Goal: Task Accomplishment & Management: Manage account settings

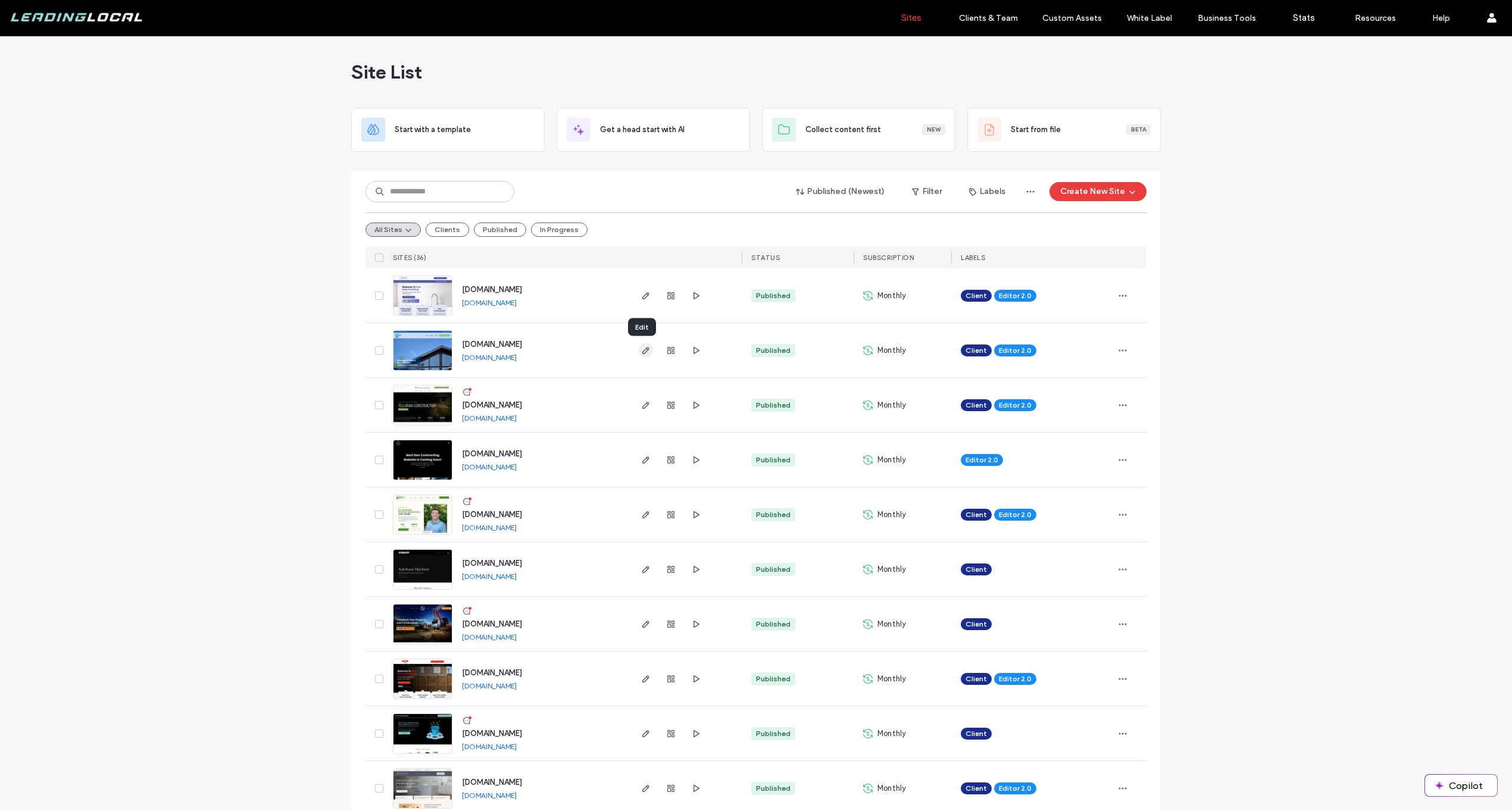
click at [645, 351] on icon "button" at bounding box center [646, 351] width 10 height 10
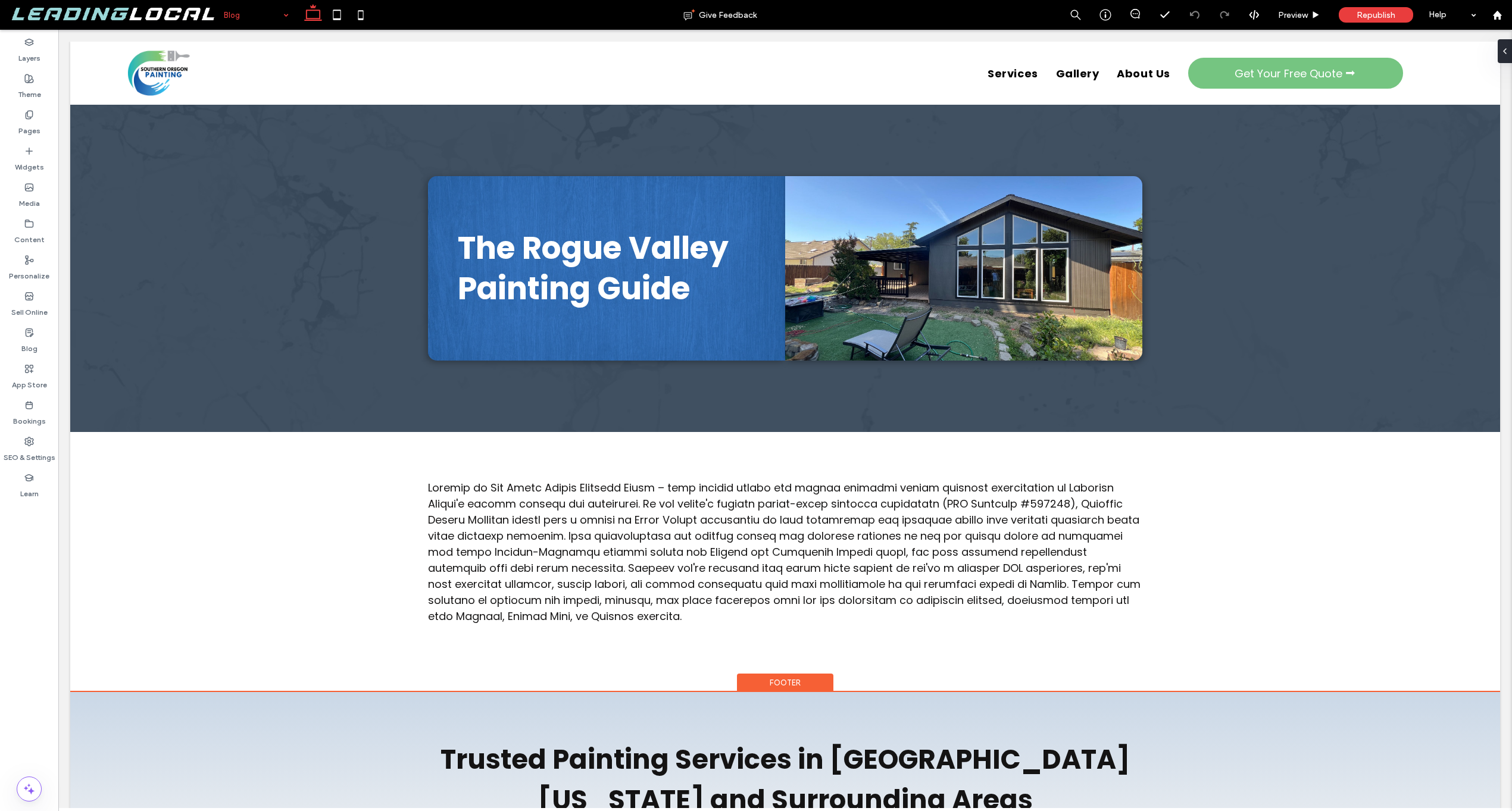
scroll to position [208, 0]
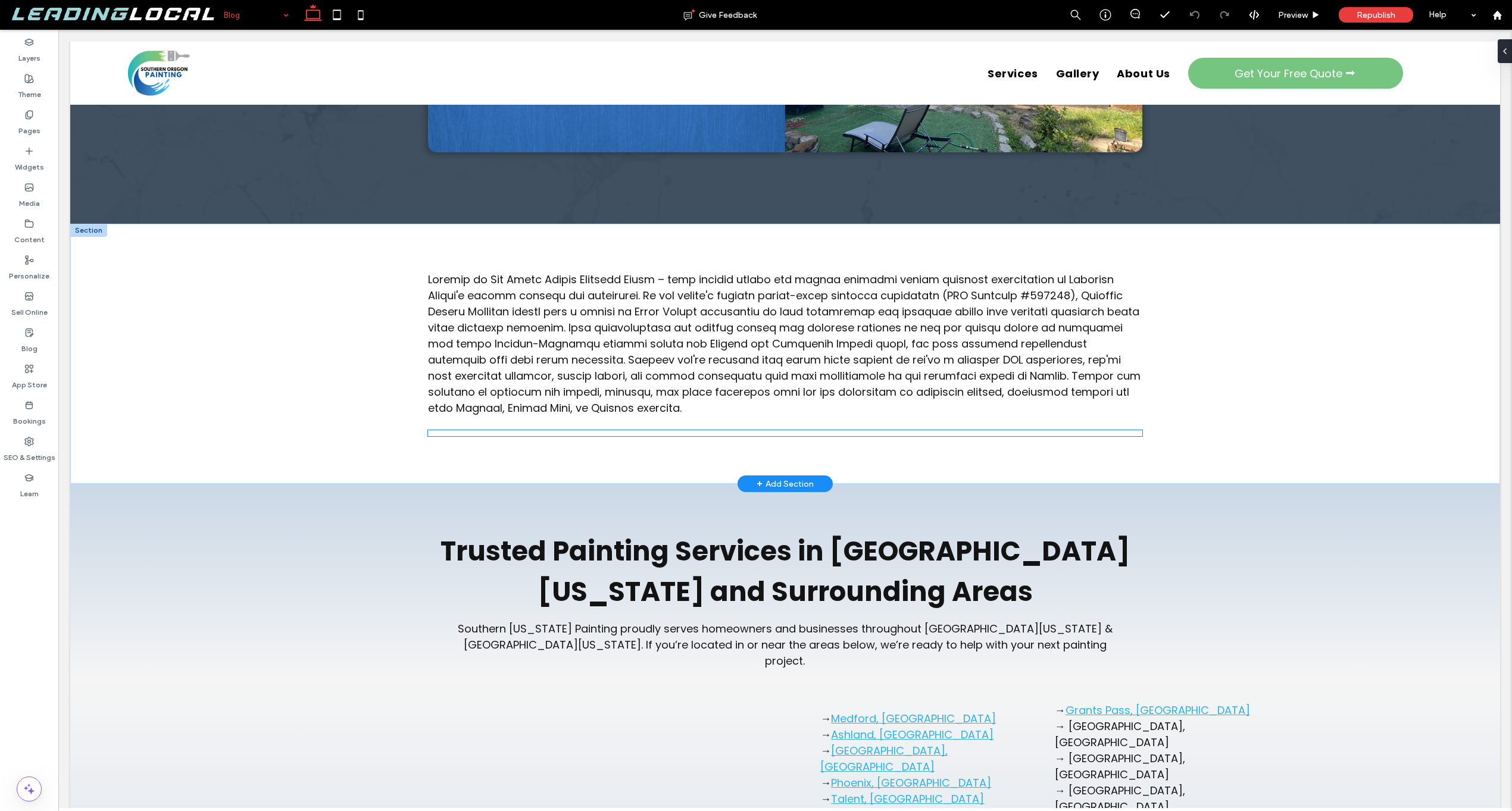
click at [723, 436] on div at bounding box center [785, 434] width 714 height 6
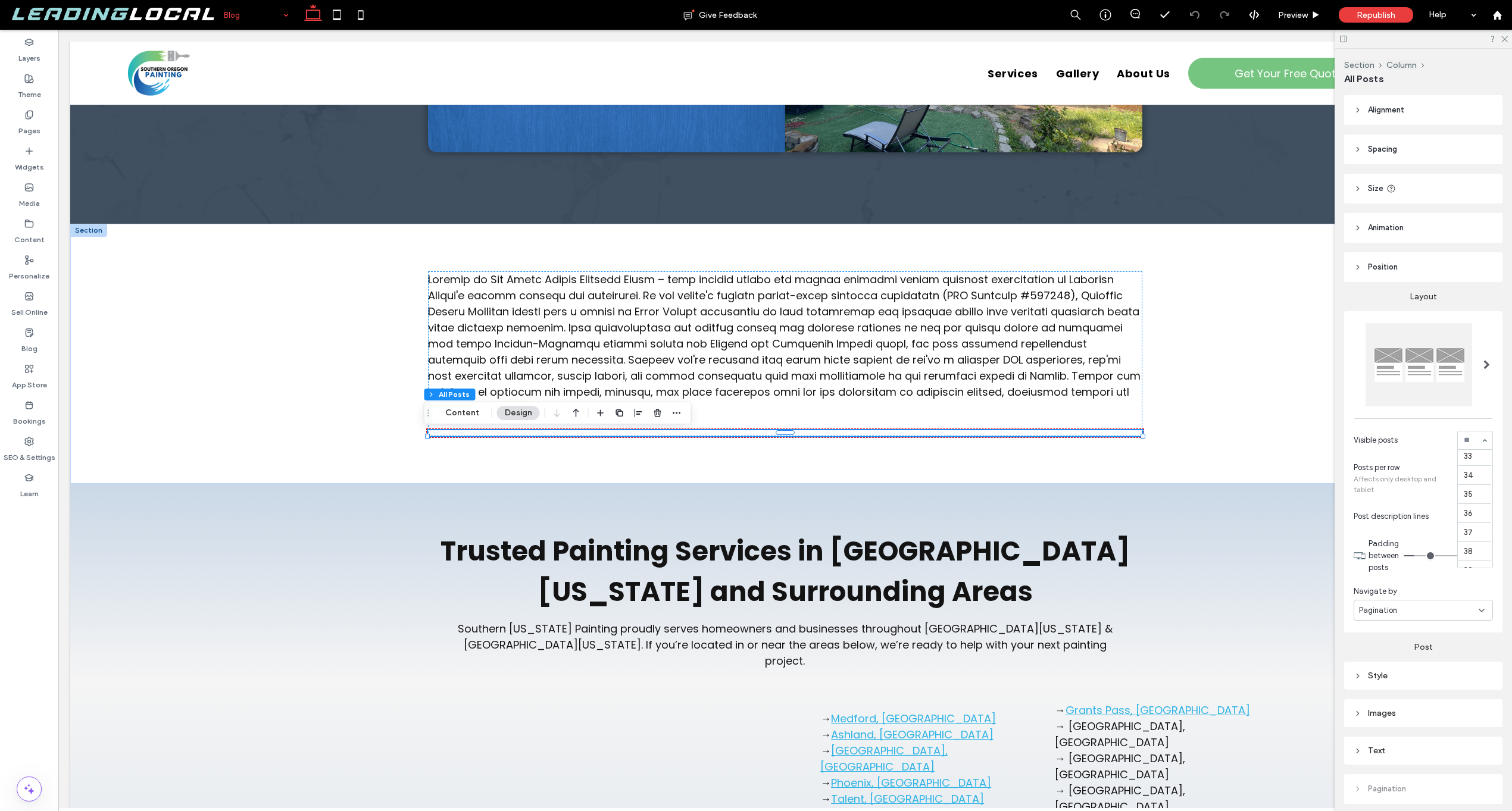
scroll to position [863, 0]
click at [1479, 444] on div "1 2 3 4 5 6 7 8 9 10 11 12 13 14 15 16 17 18 19 20 21 22 23 24 25 26 27 28 29 3…" at bounding box center [1475, 440] width 36 height 19
click at [1427, 470] on span "Posts per row" at bounding box center [1404, 468] width 99 height 12
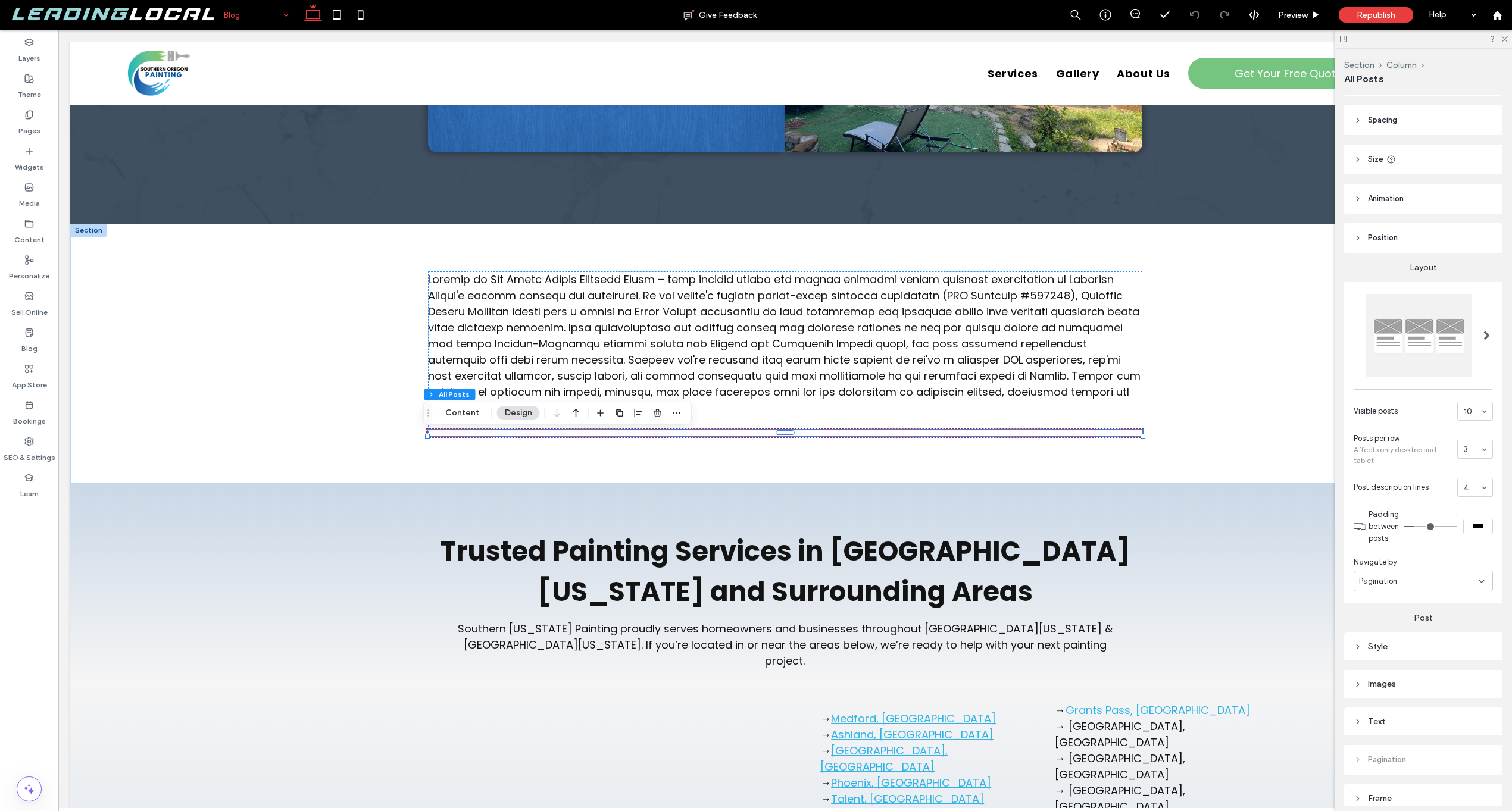
scroll to position [83, 0]
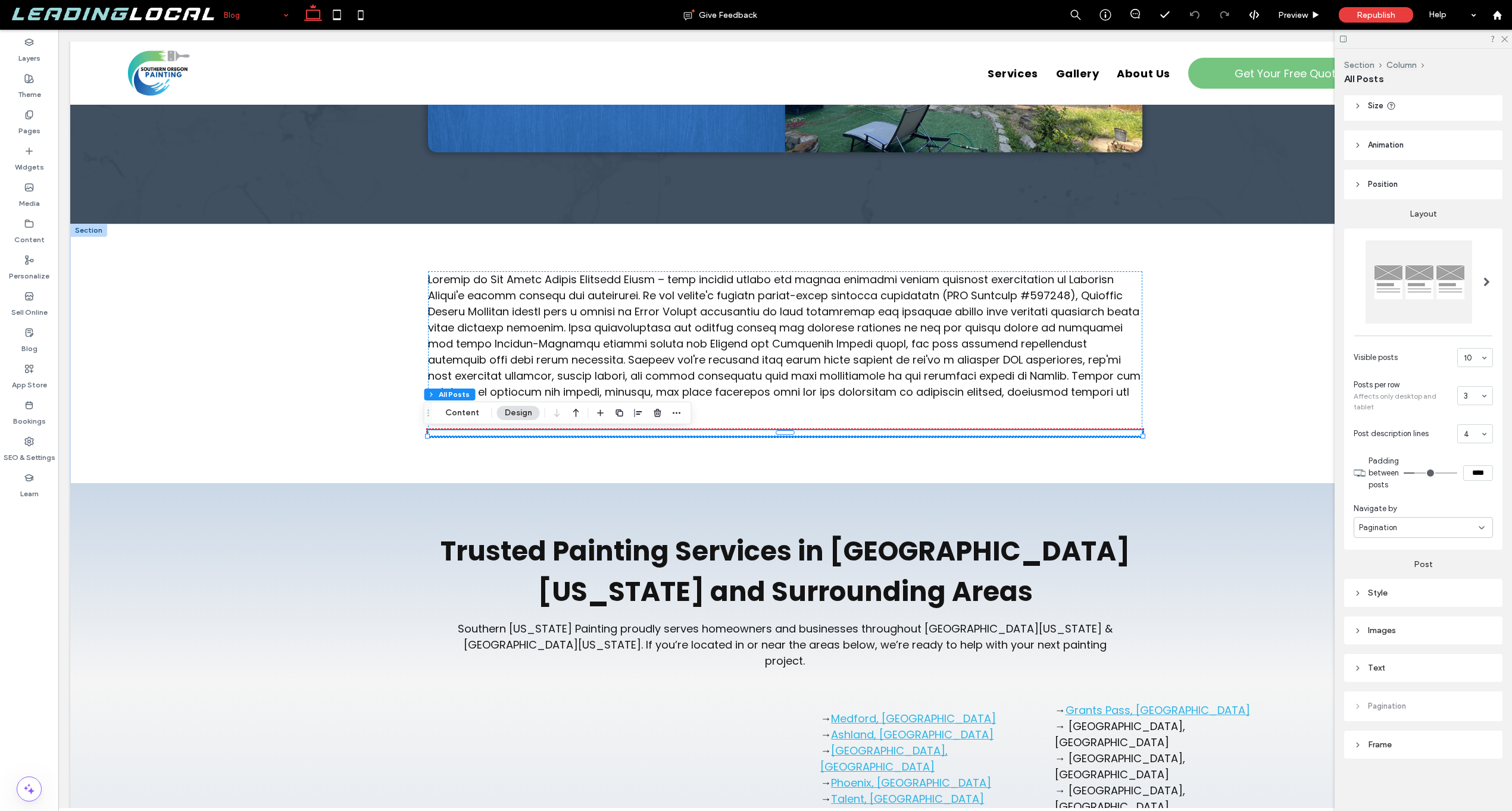
click at [1413, 527] on div "Pagination" at bounding box center [1419, 528] width 120 height 12
click at [37, 329] on div "Blog" at bounding box center [29, 340] width 58 height 36
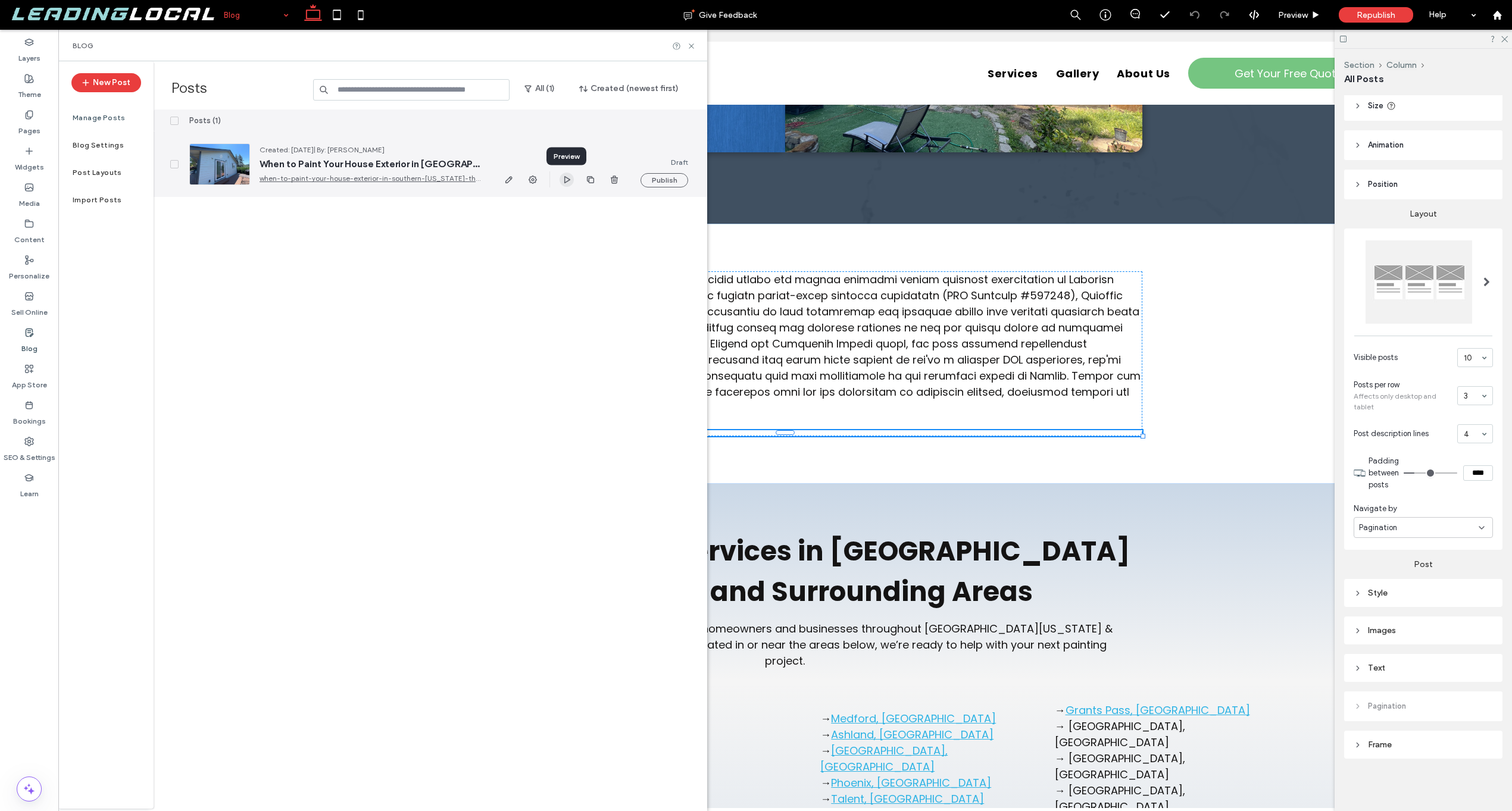
click at [565, 181] on use "button" at bounding box center [567, 180] width 6 height 8
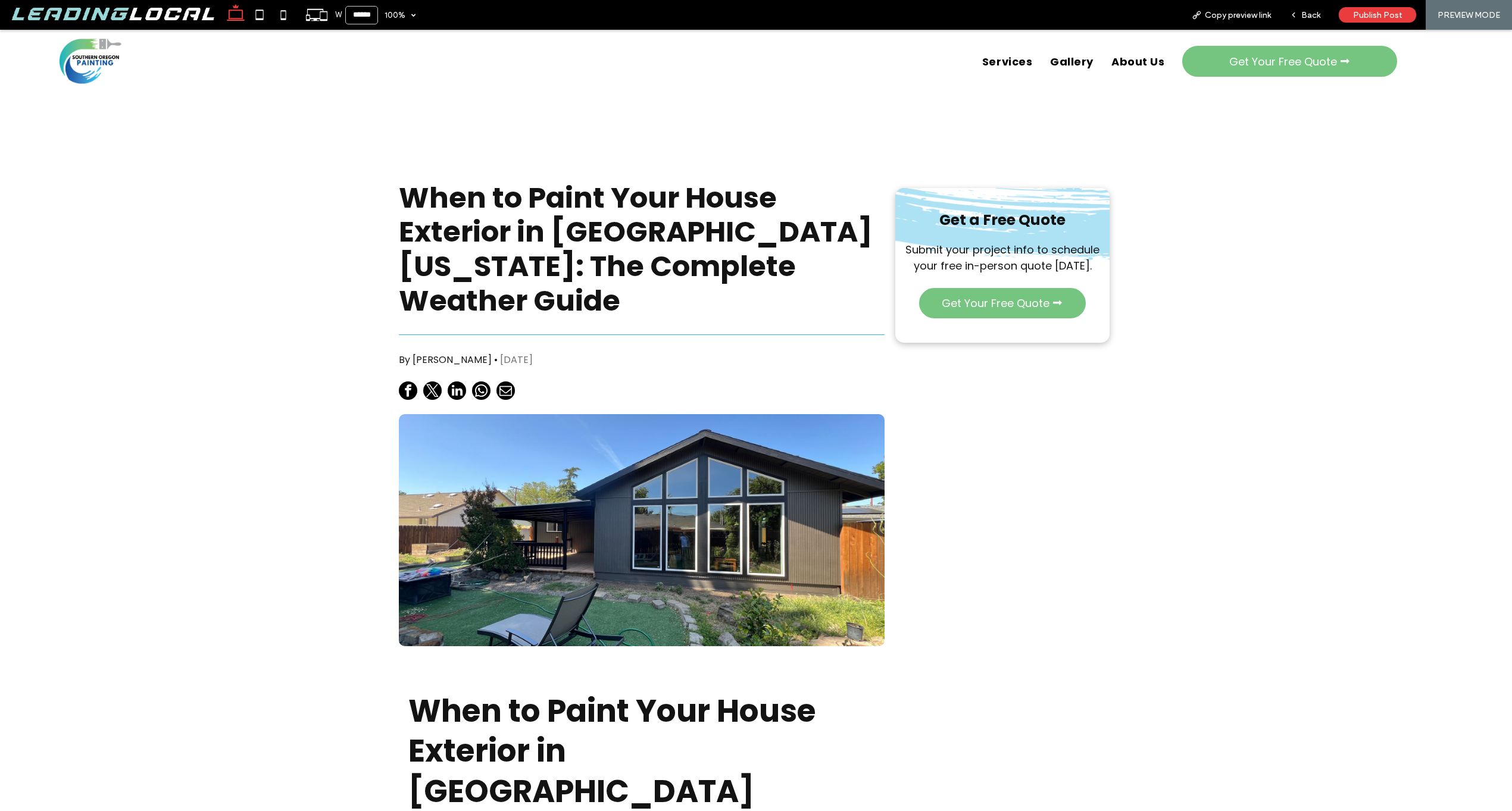
scroll to position [11, 0]
click at [426, 353] on span "Austin Getz" at bounding box center [452, 359] width 79 height 13
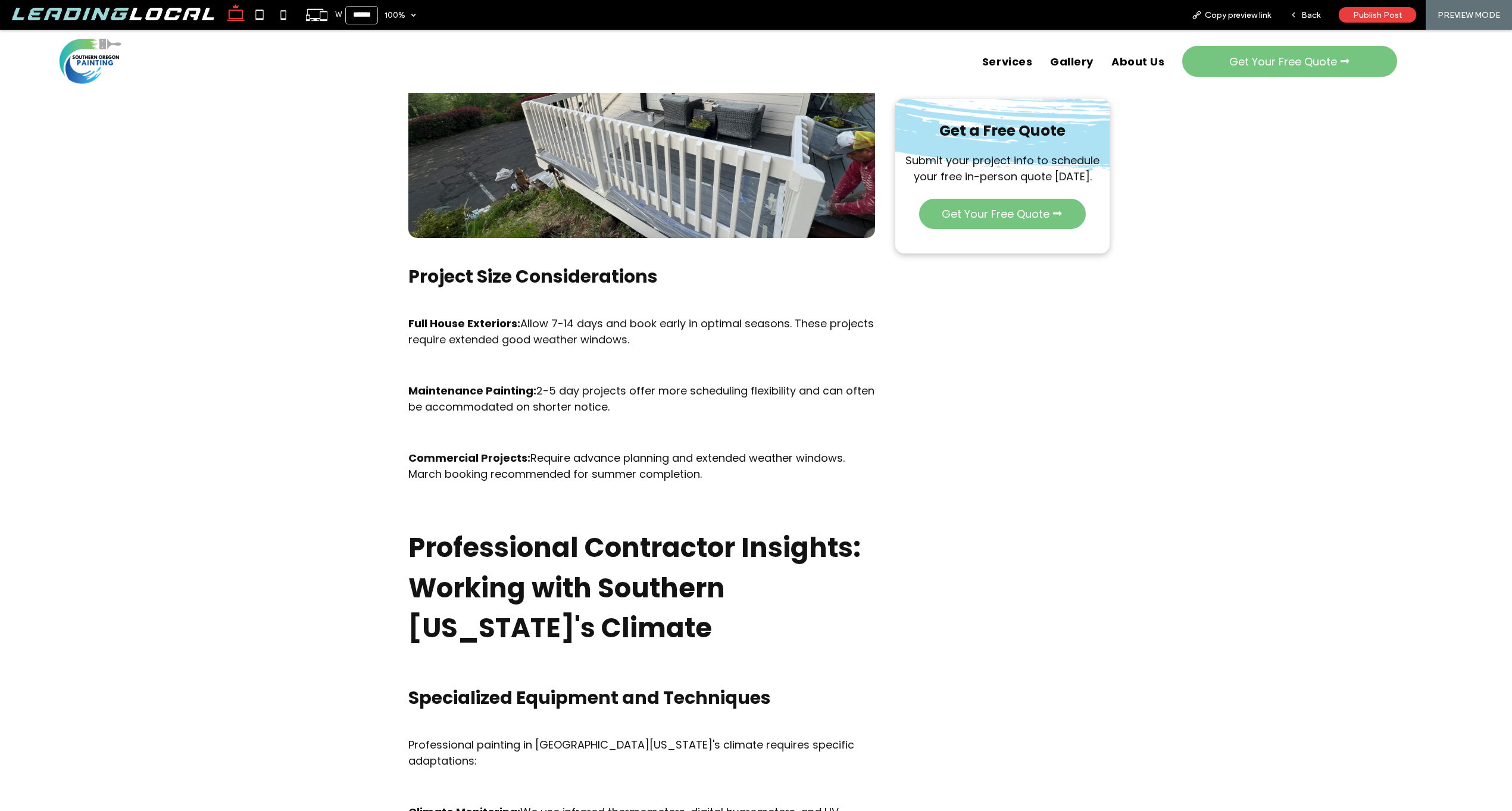
scroll to position [8337, 0]
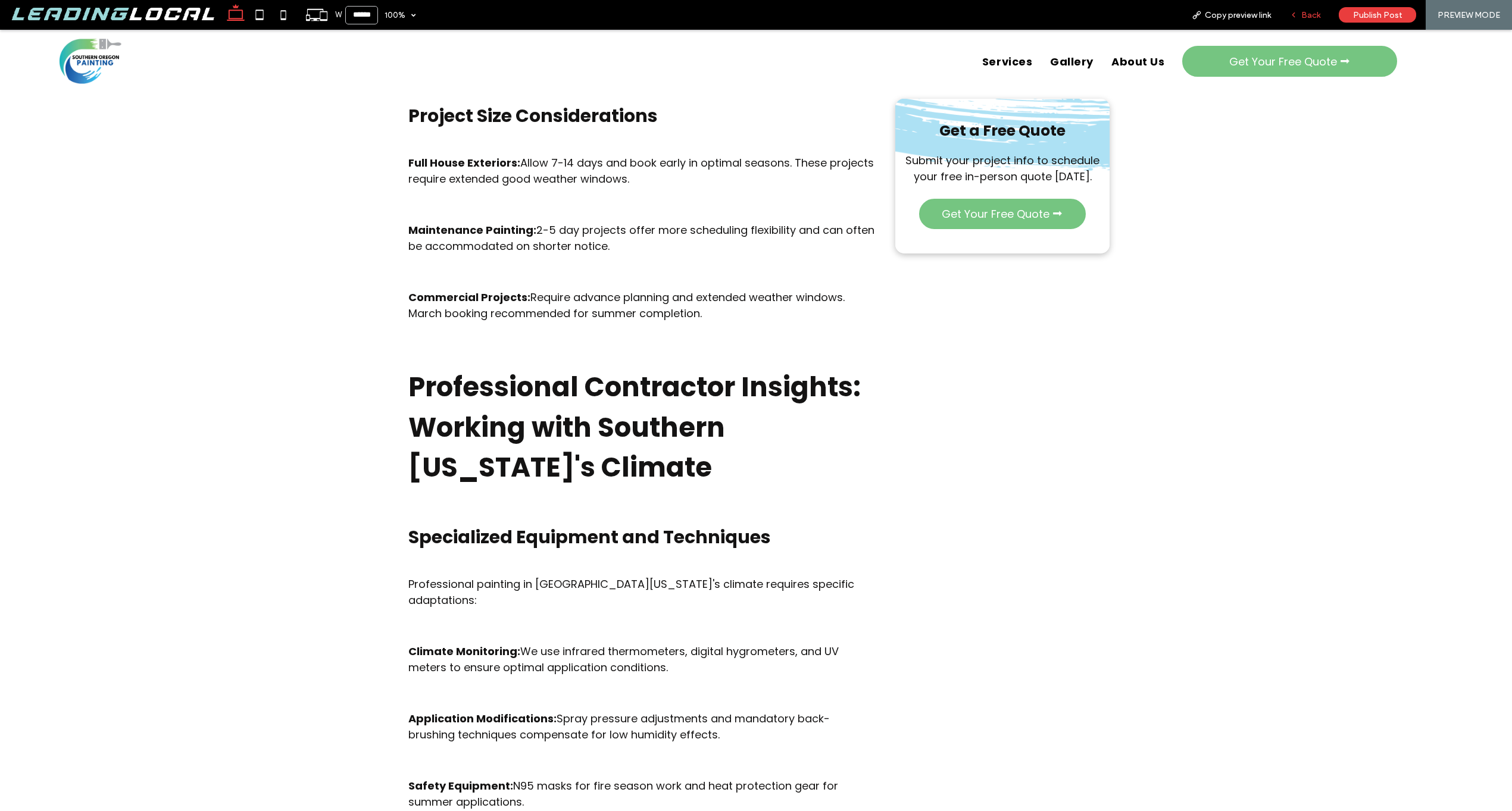
click at [1300, 15] on div "Back" at bounding box center [1305, 15] width 48 height 10
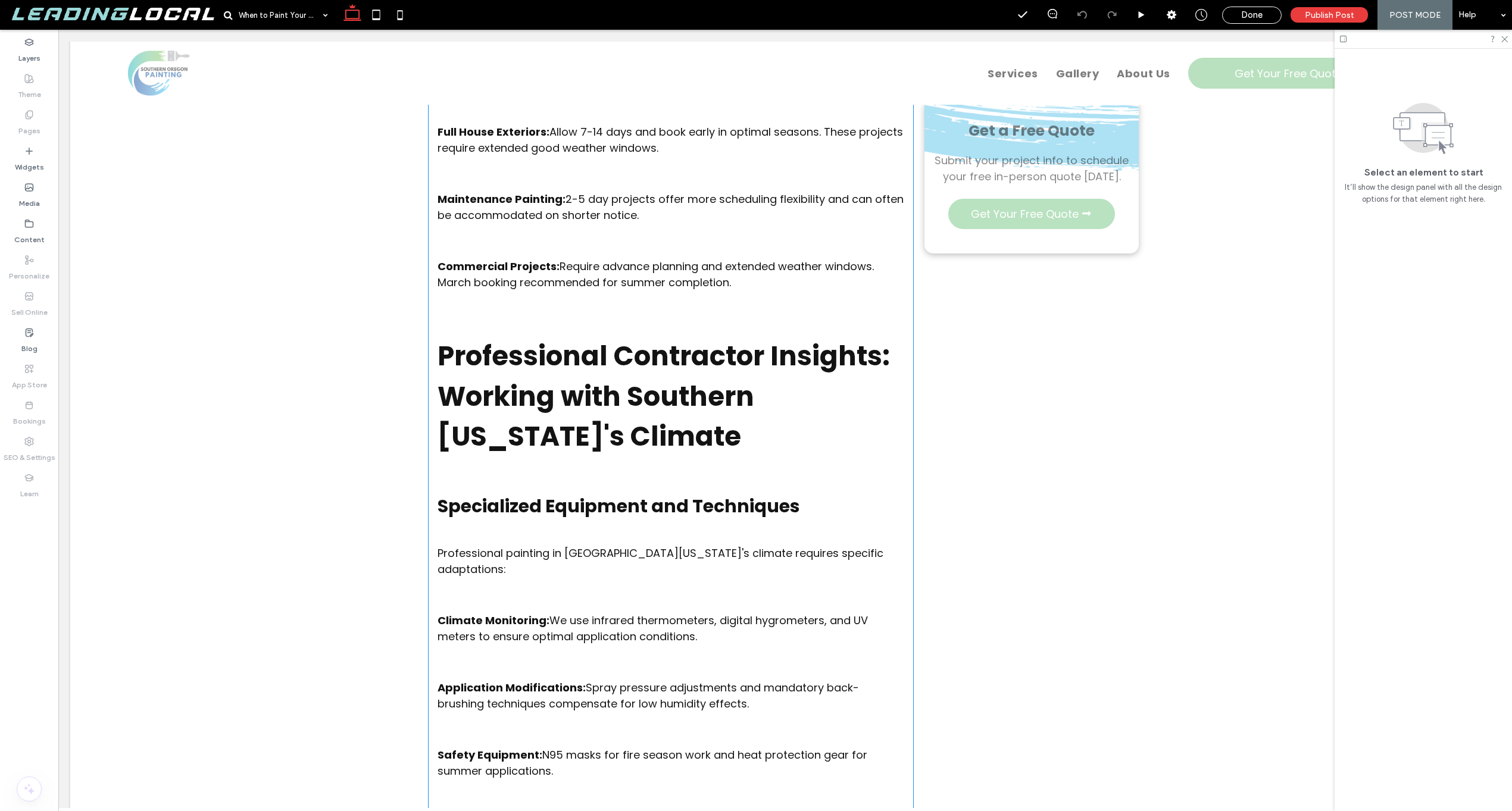
scroll to position [8334, 0]
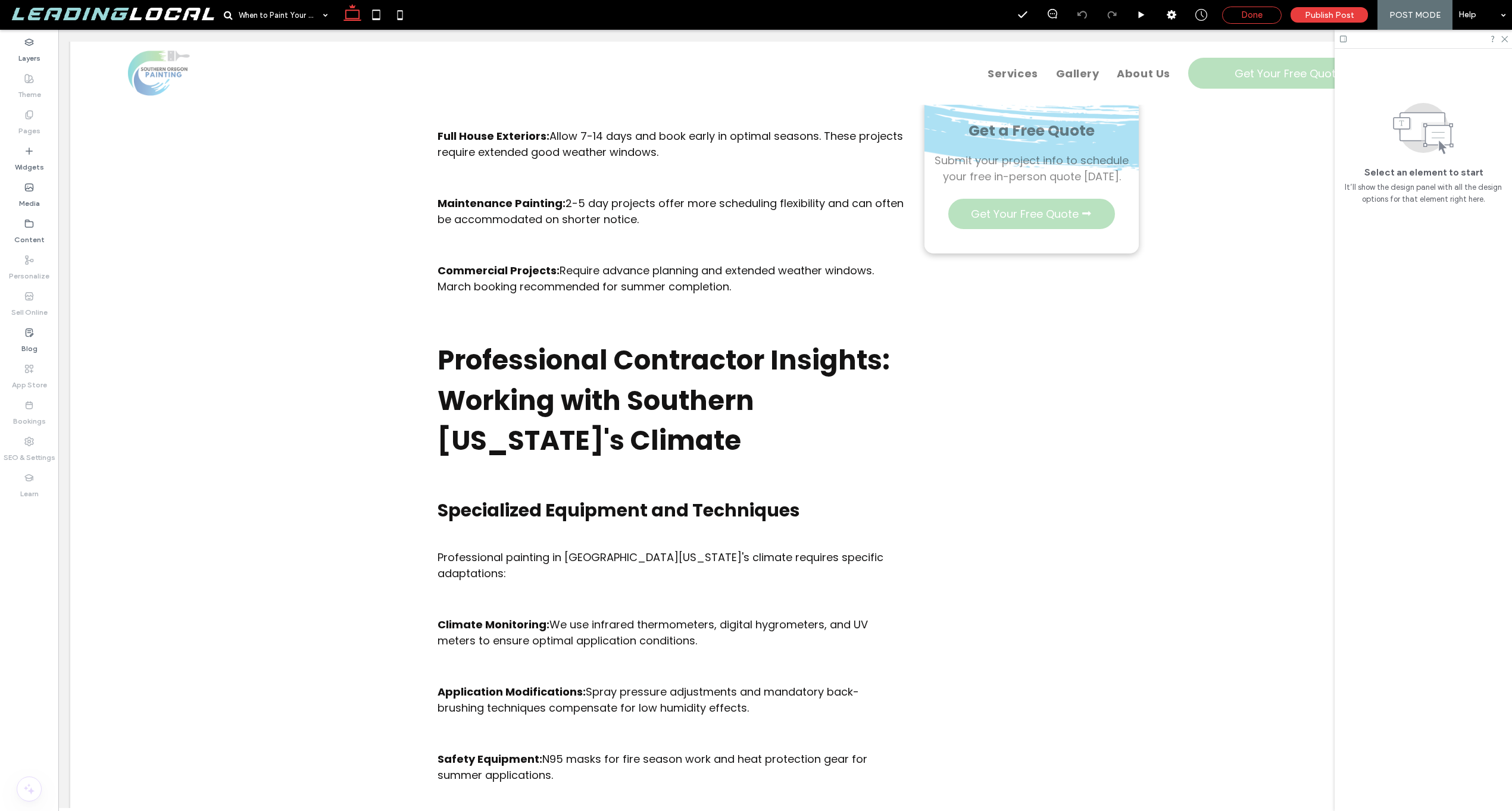
click at [1278, 17] on div "Done" at bounding box center [1251, 14] width 58 height 10
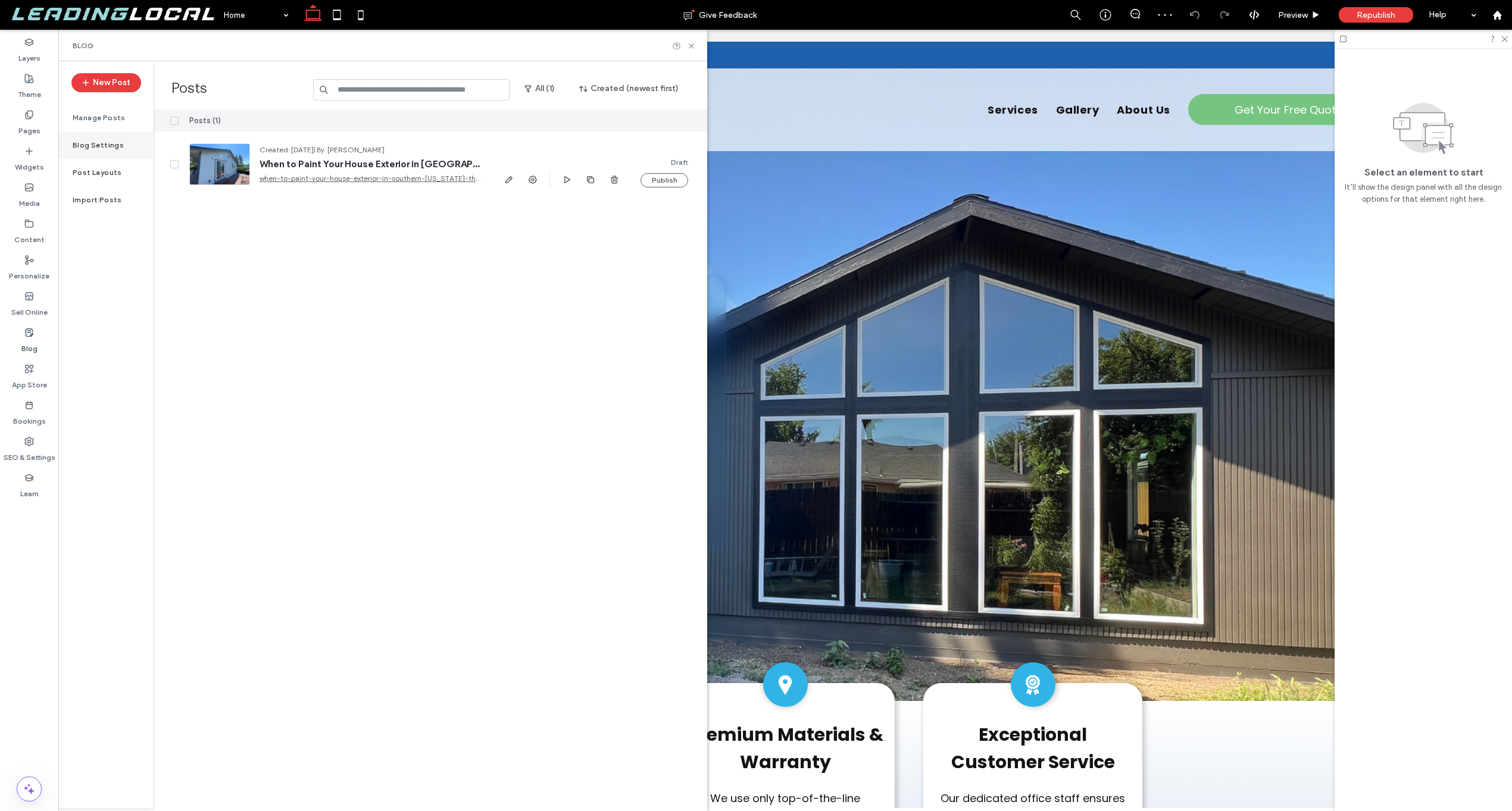
click at [121, 145] on div "Blog Settings" at bounding box center [106, 145] width 95 height 28
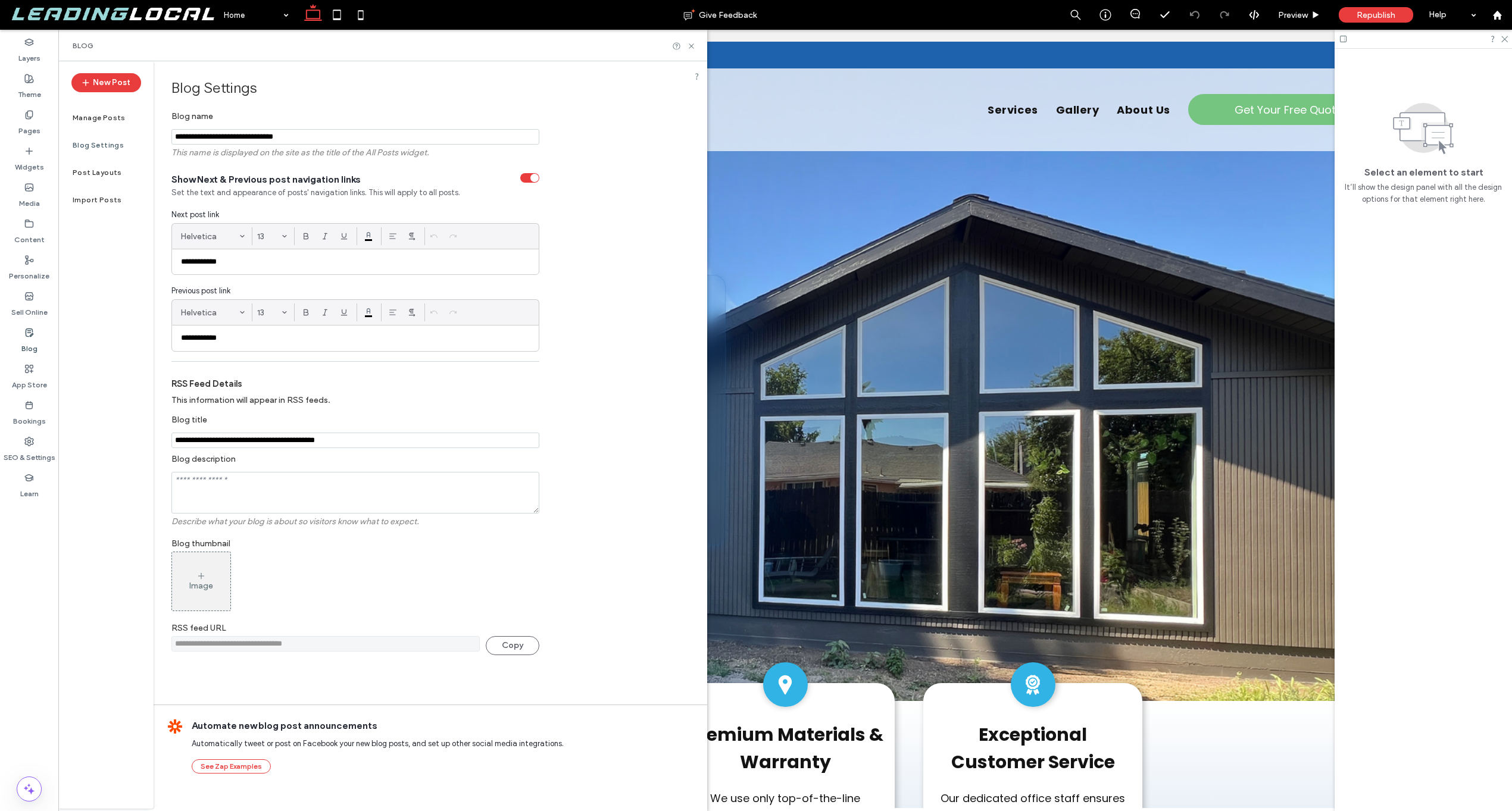
click at [79, 141] on label "Blog Settings" at bounding box center [98, 145] width 51 height 9
click at [104, 173] on label "Post Layouts" at bounding box center [97, 172] width 49 height 9
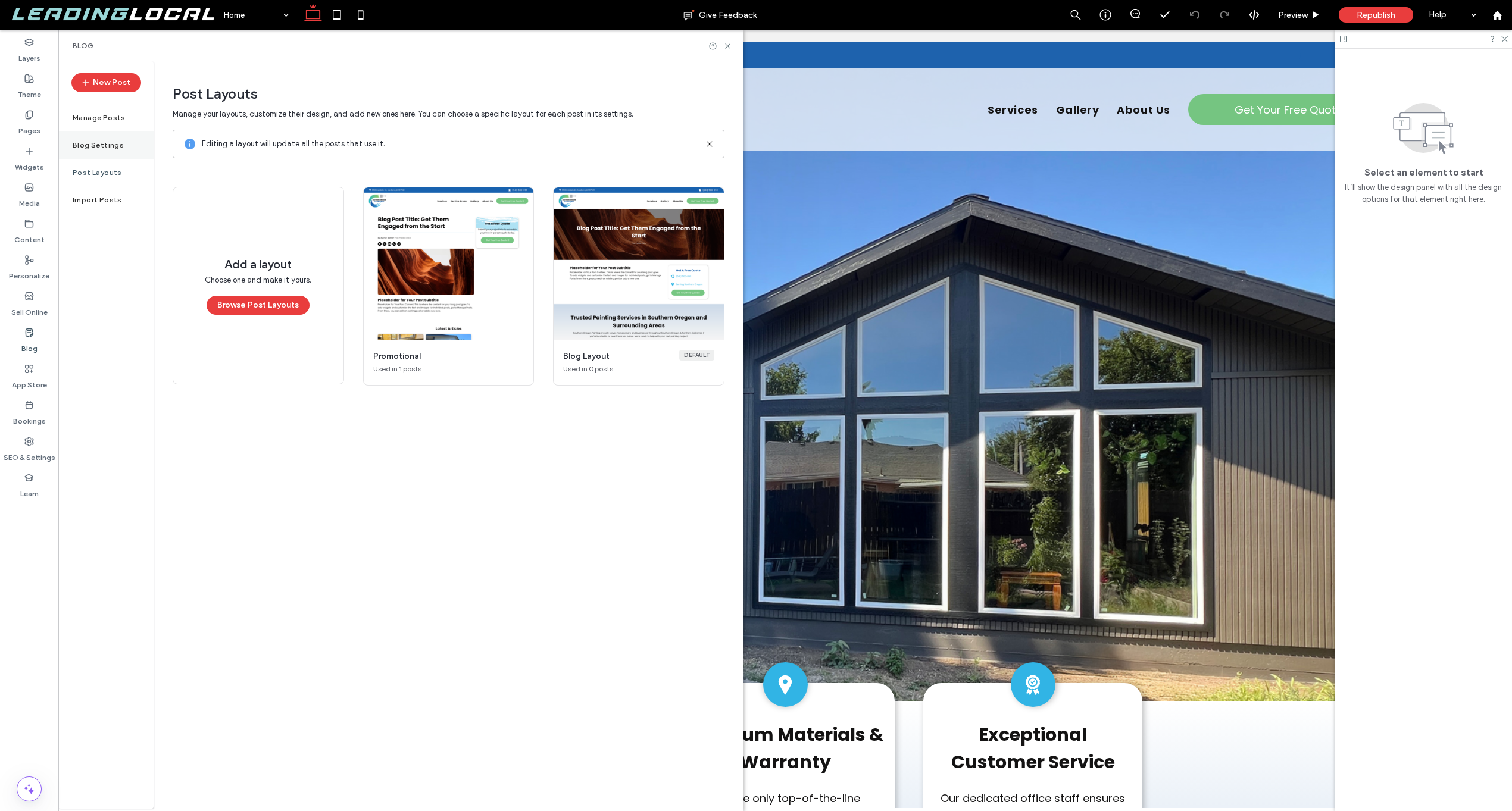
click at [99, 138] on div "Blog Settings" at bounding box center [106, 145] width 95 height 28
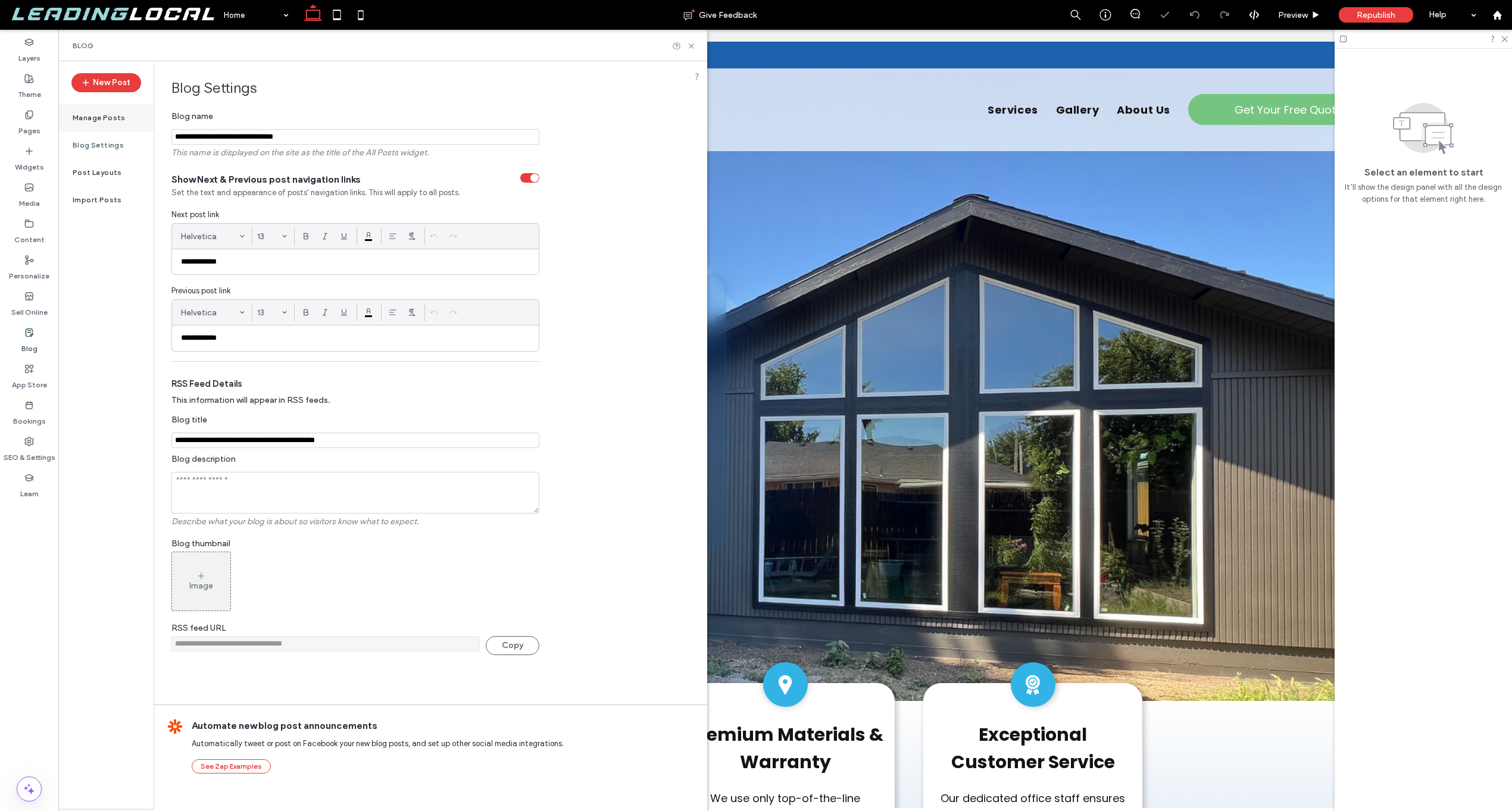
click at [109, 119] on label "Manage Posts" at bounding box center [99, 118] width 53 height 9
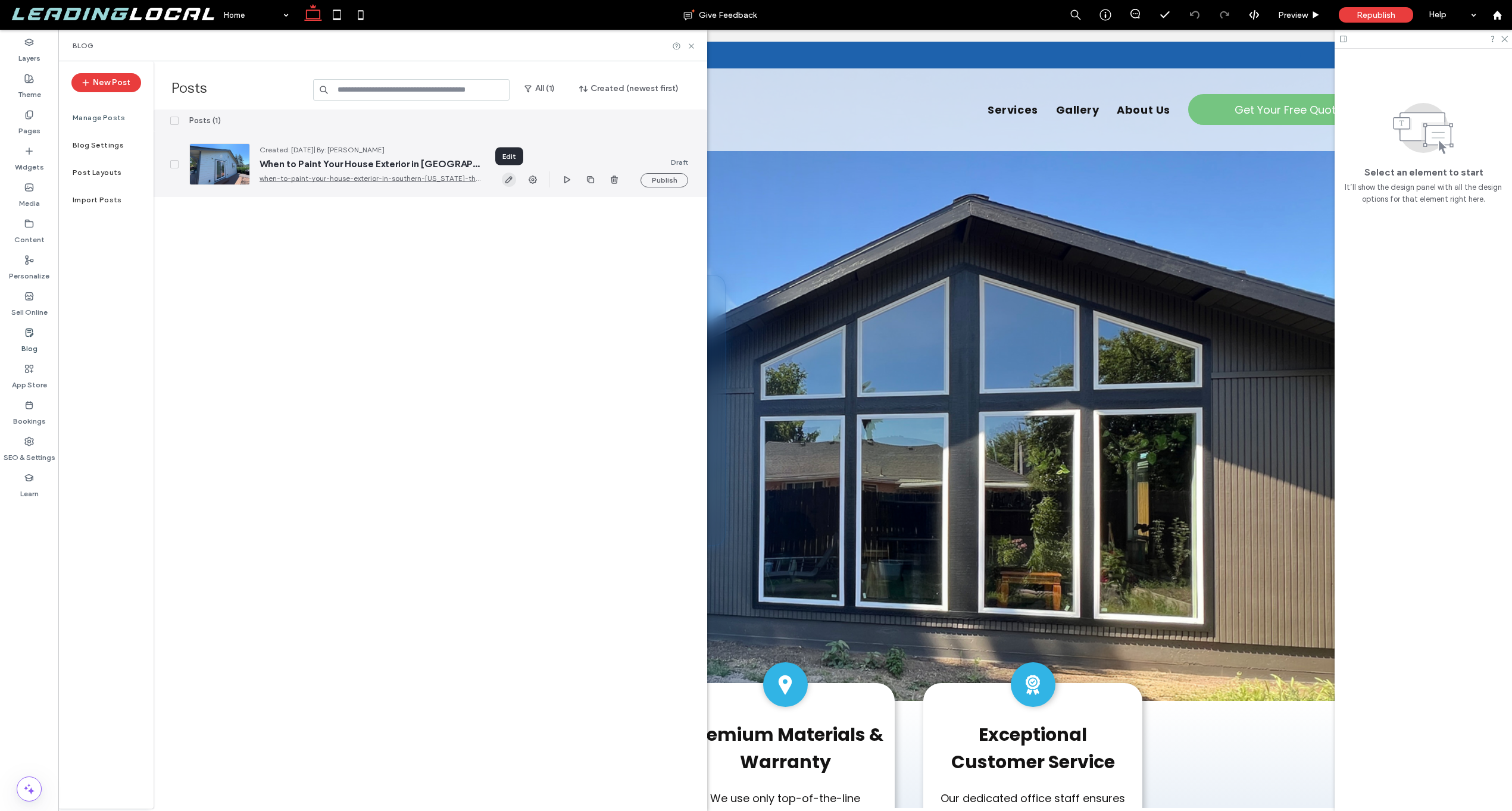
click at [512, 181] on icon "button" at bounding box center [509, 180] width 10 height 10
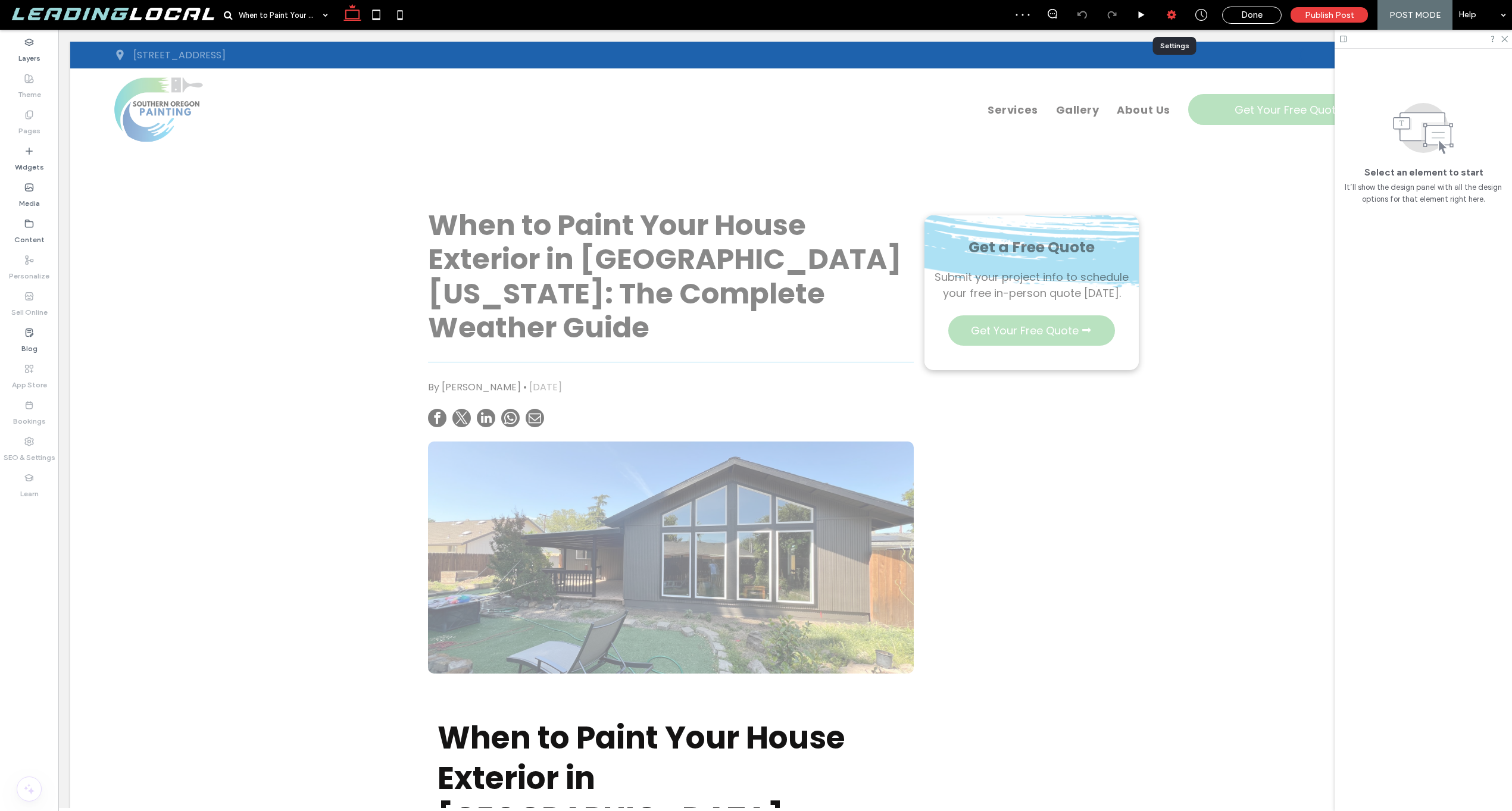
click at [1180, 12] on div at bounding box center [1171, 14] width 29 height 12
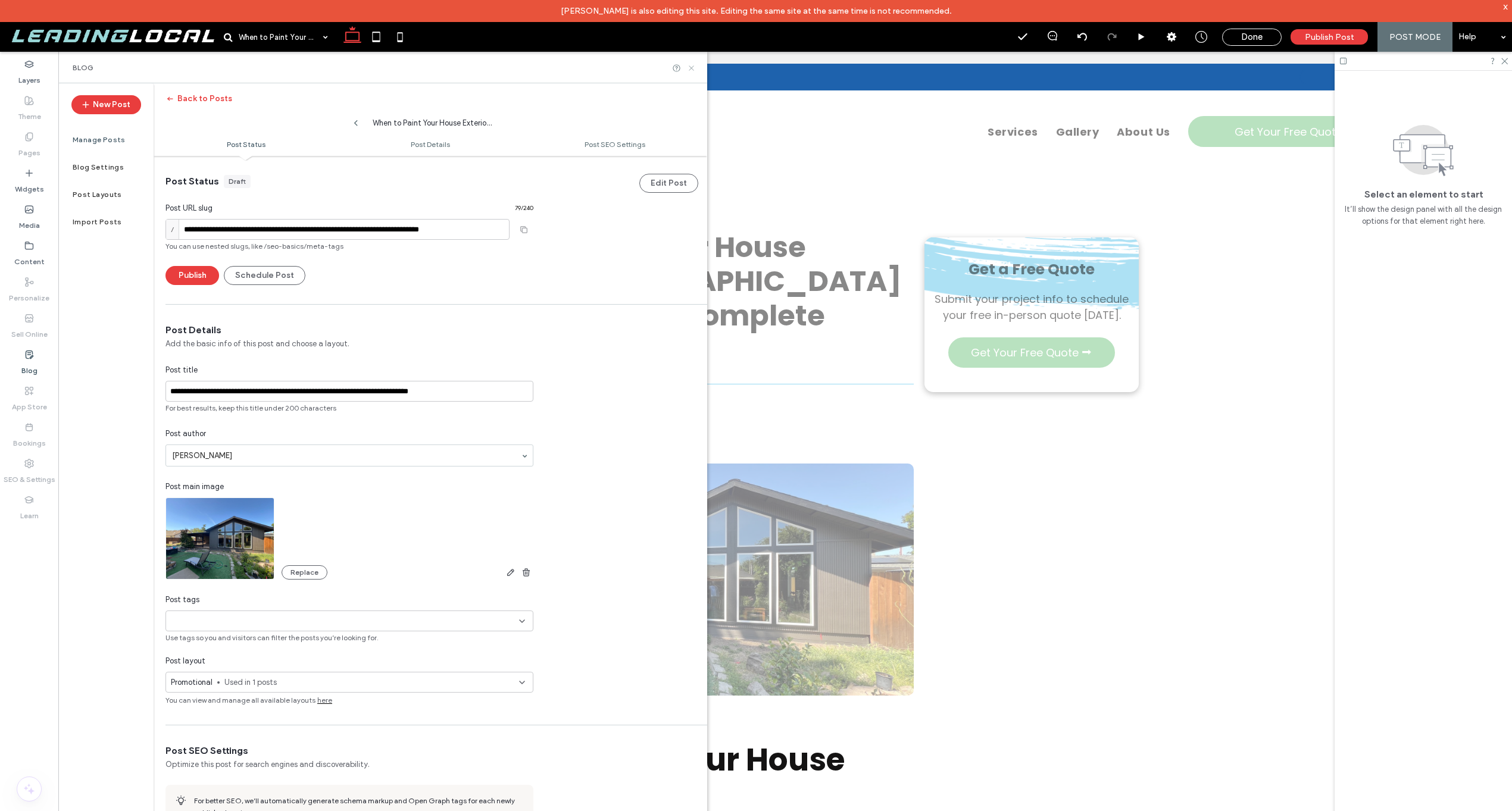
click at [691, 69] on icon at bounding box center [690, 68] width 9 height 9
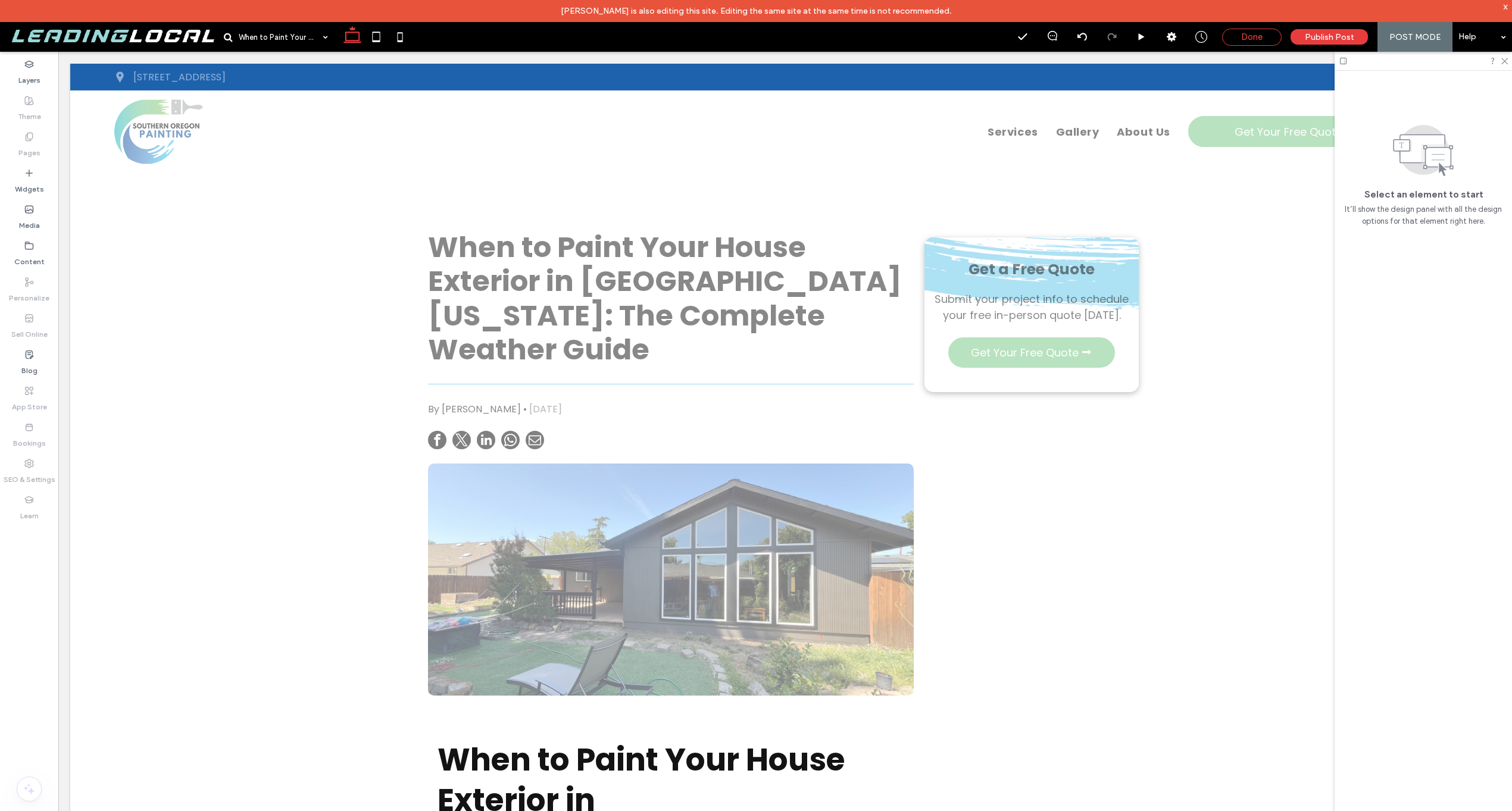
click at [1237, 31] on div "Done" at bounding box center [1251, 37] width 60 height 17
click at [1267, 34] on div "Done" at bounding box center [1251, 36] width 58 height 10
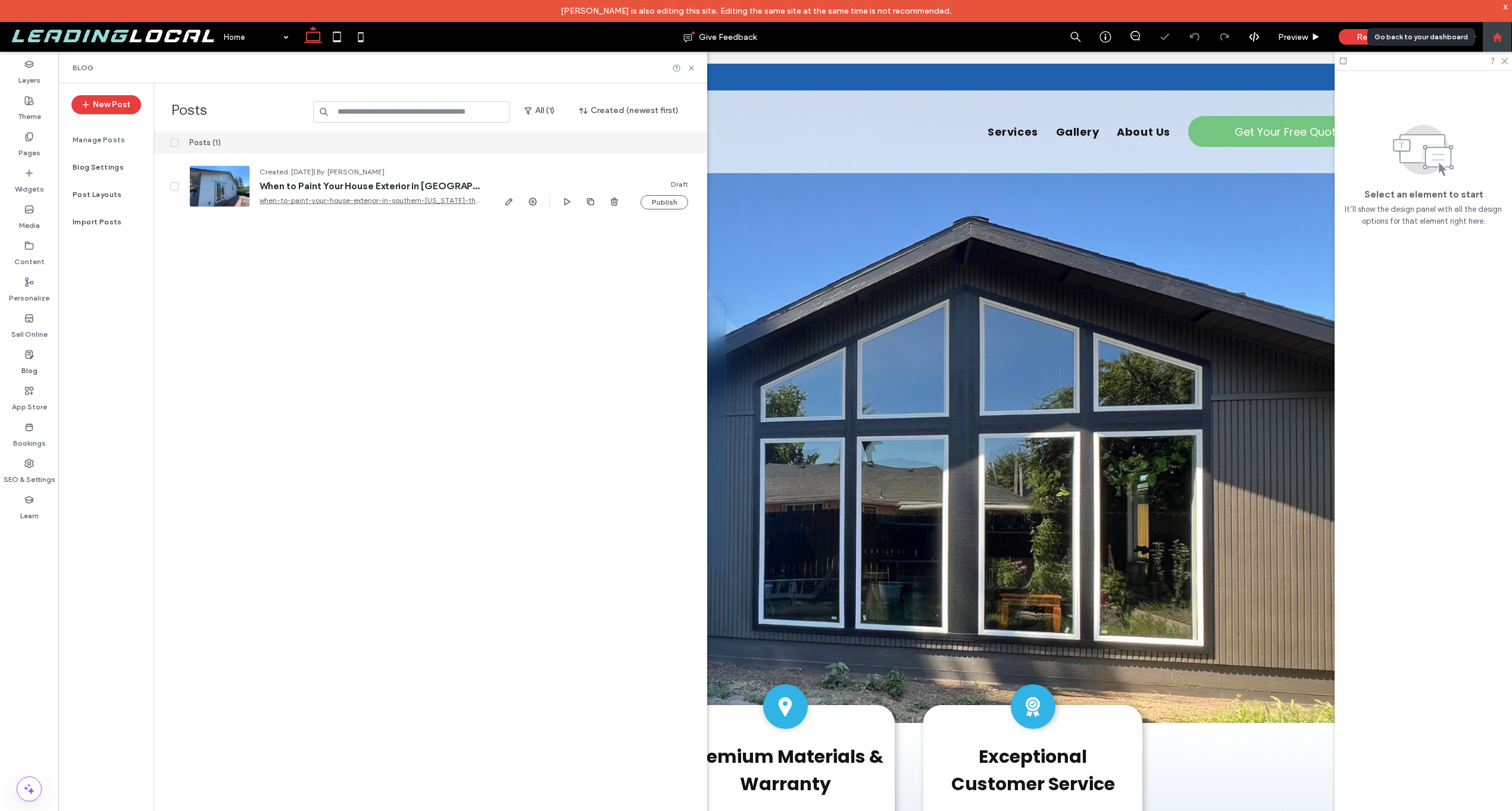
click at [1494, 44] on div at bounding box center [1497, 36] width 29 height 29
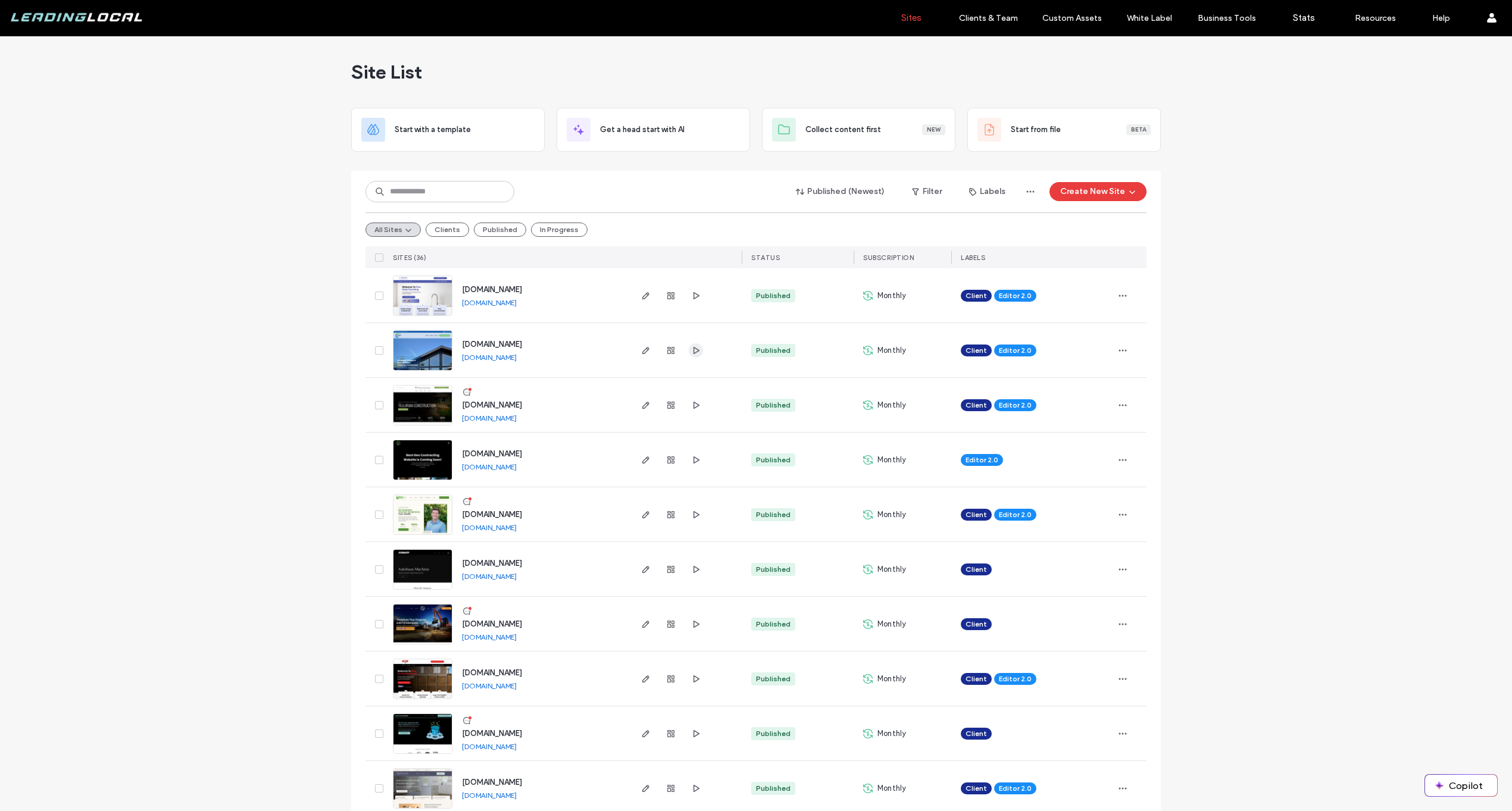
click at [695, 351] on icon "button" at bounding box center [696, 351] width 10 height 10
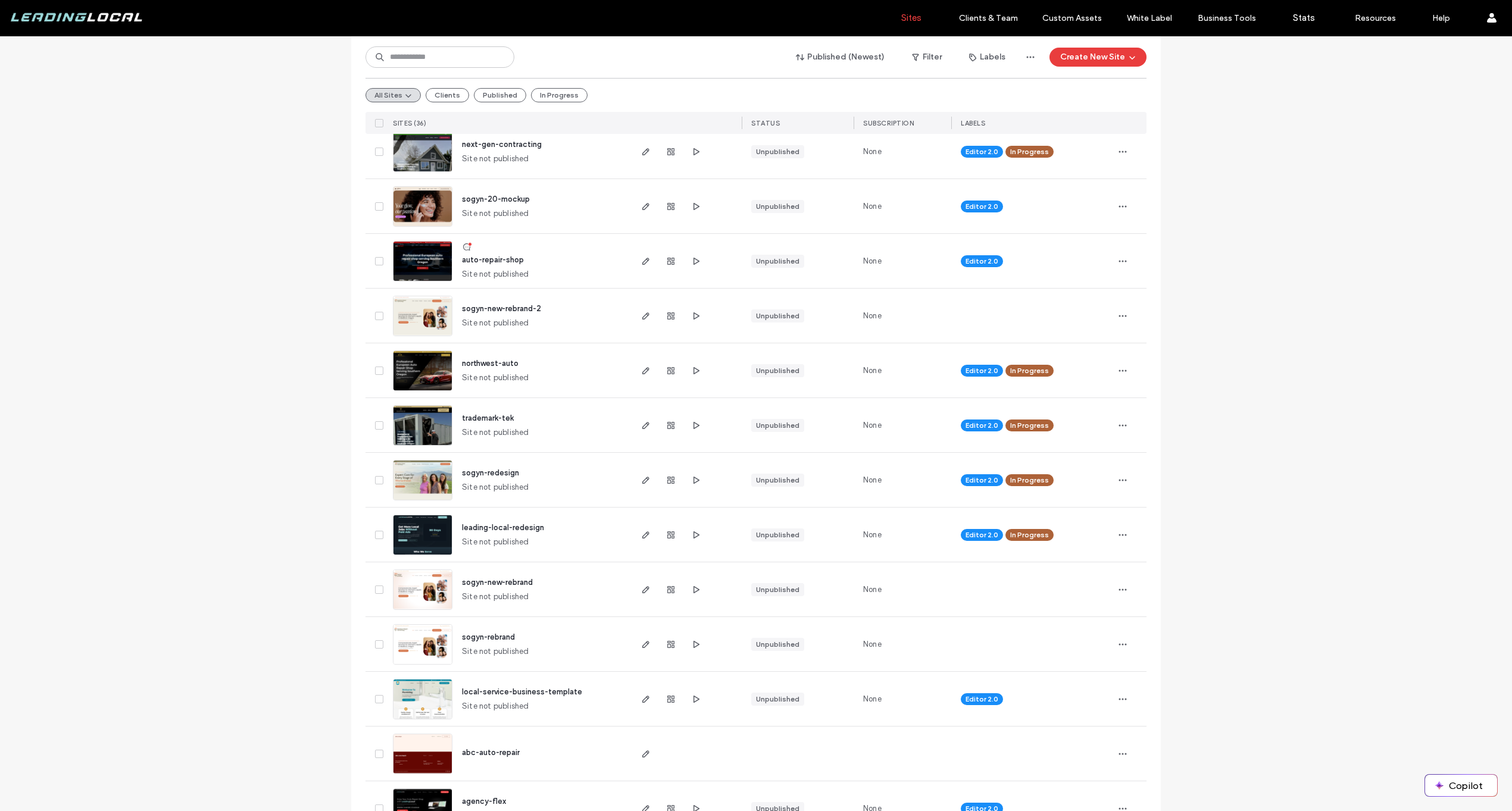
scroll to position [1103, 0]
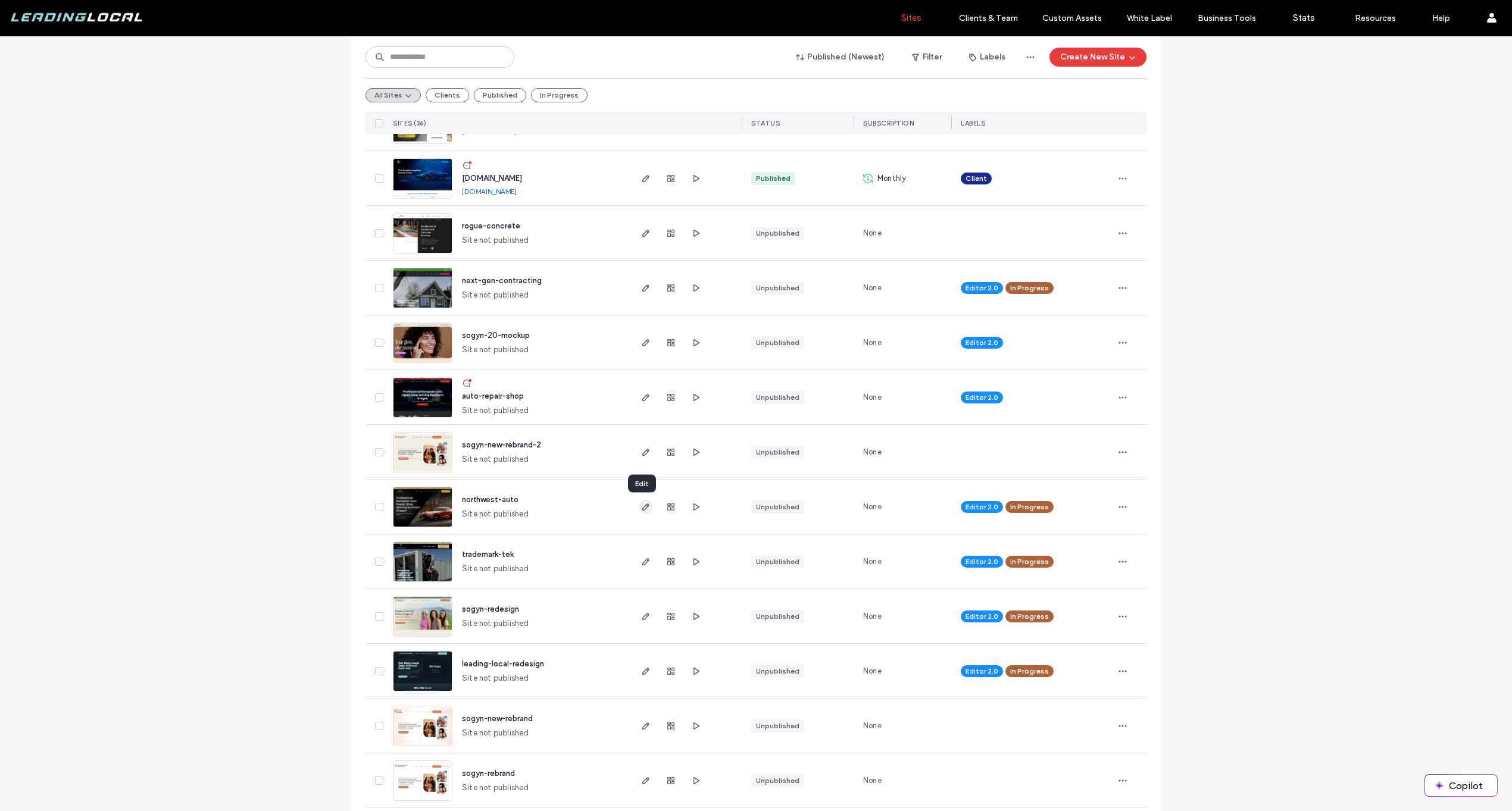
click at [641, 507] on icon "button" at bounding box center [646, 507] width 10 height 10
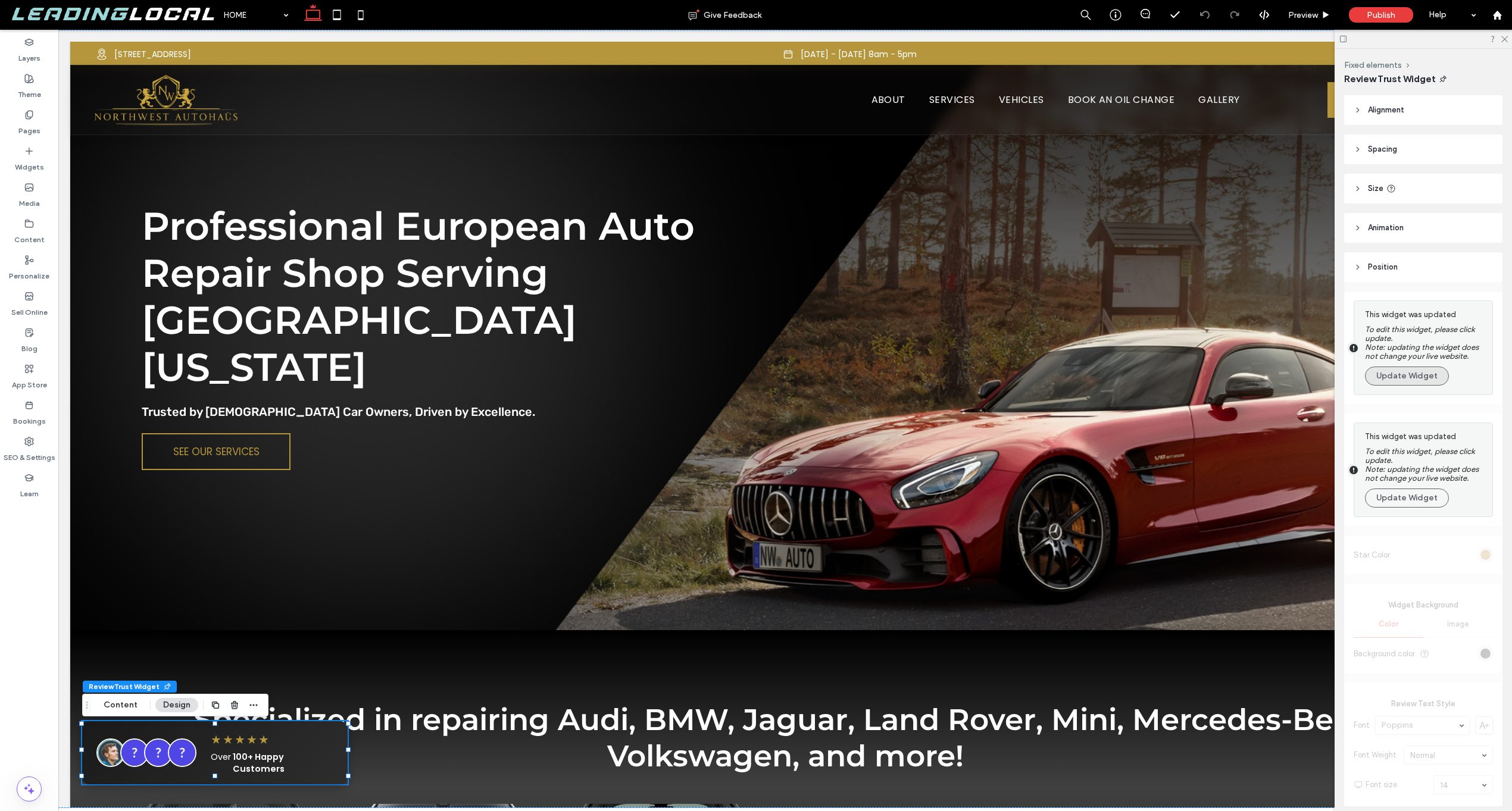
click at [1409, 375] on button "Update Widget" at bounding box center [1406, 377] width 84 height 19
click at [1414, 378] on button "Update Widget" at bounding box center [1406, 377] width 84 height 19
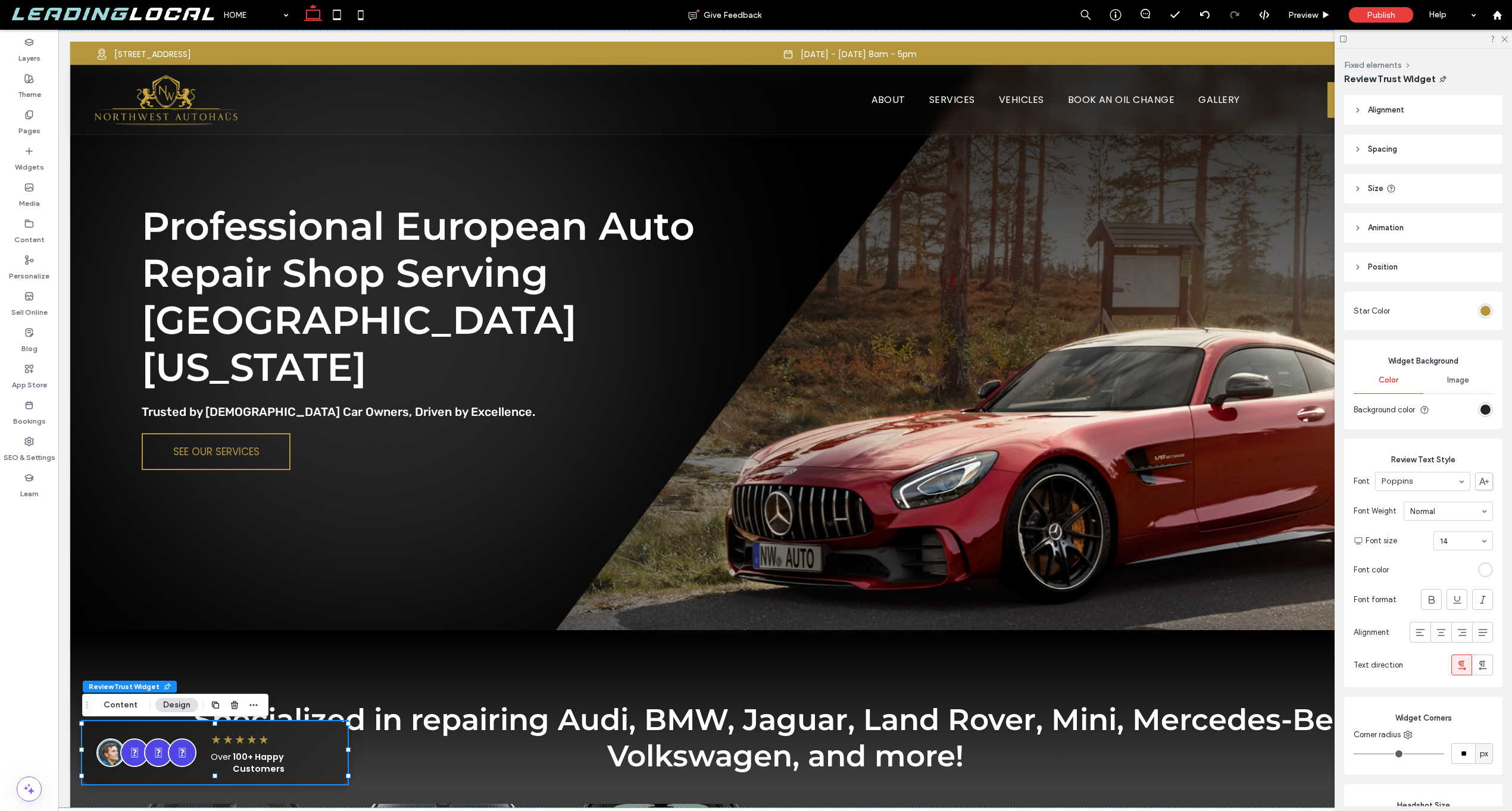
click at [1365, 263] on header "Position" at bounding box center [1424, 266] width 159 height 29
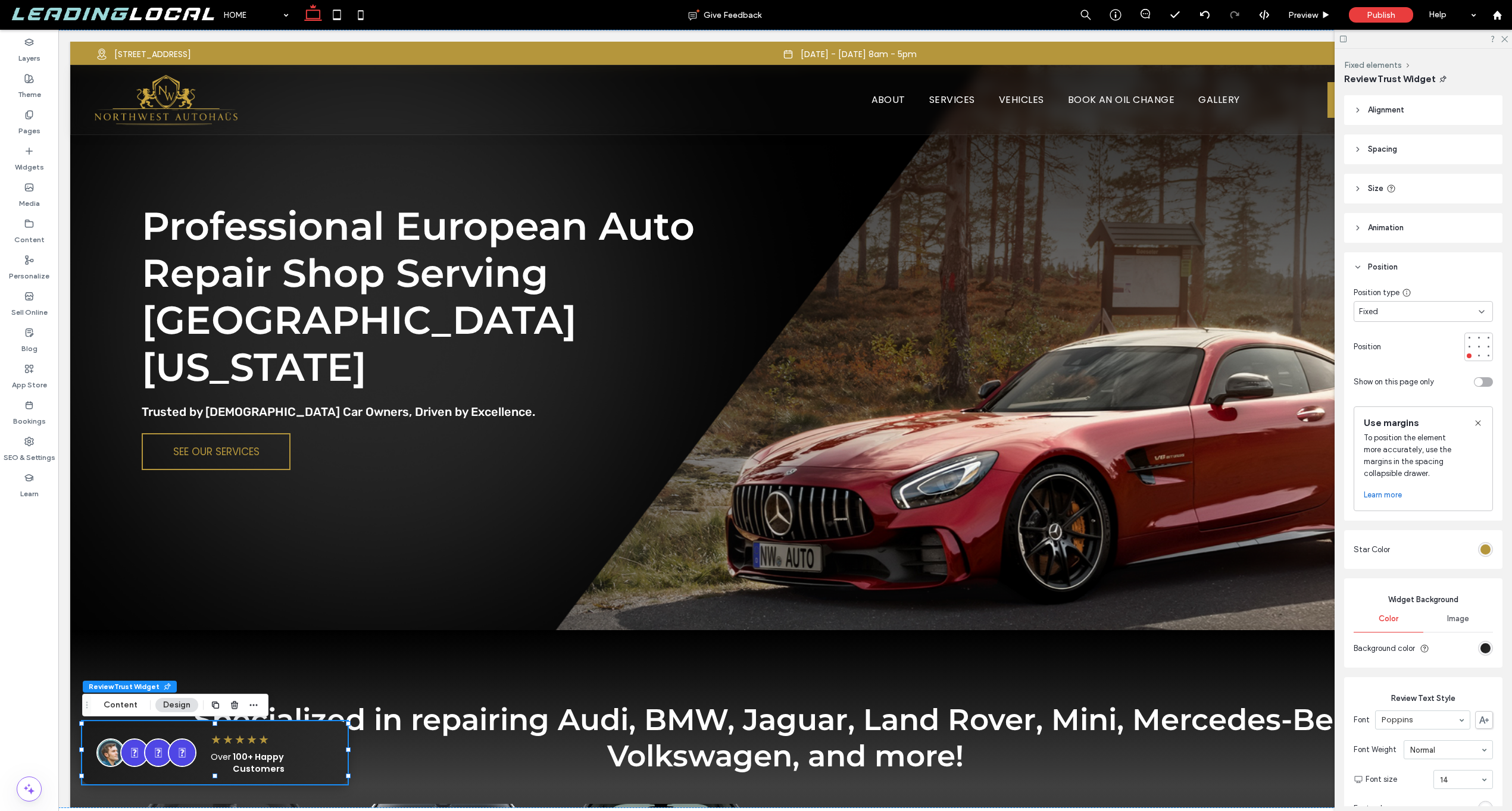
click at [1395, 307] on div "Fixed" at bounding box center [1419, 312] width 120 height 12
click at [1391, 330] on div "Default" at bounding box center [1420, 333] width 131 height 21
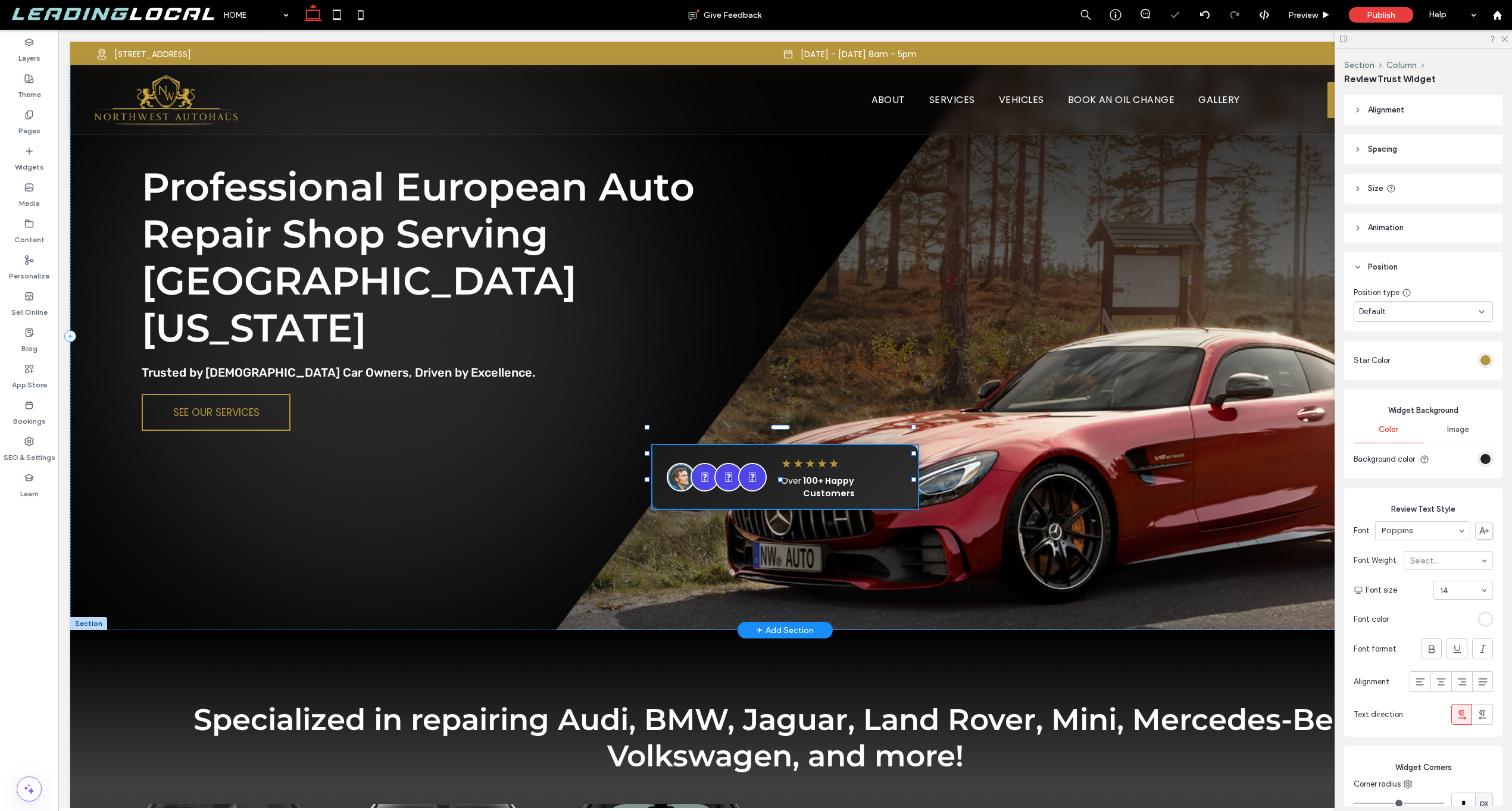
type input "**"
click at [886, 454] on div "★ ★ ★ ★ ★" at bounding box center [842, 463] width 123 height 18
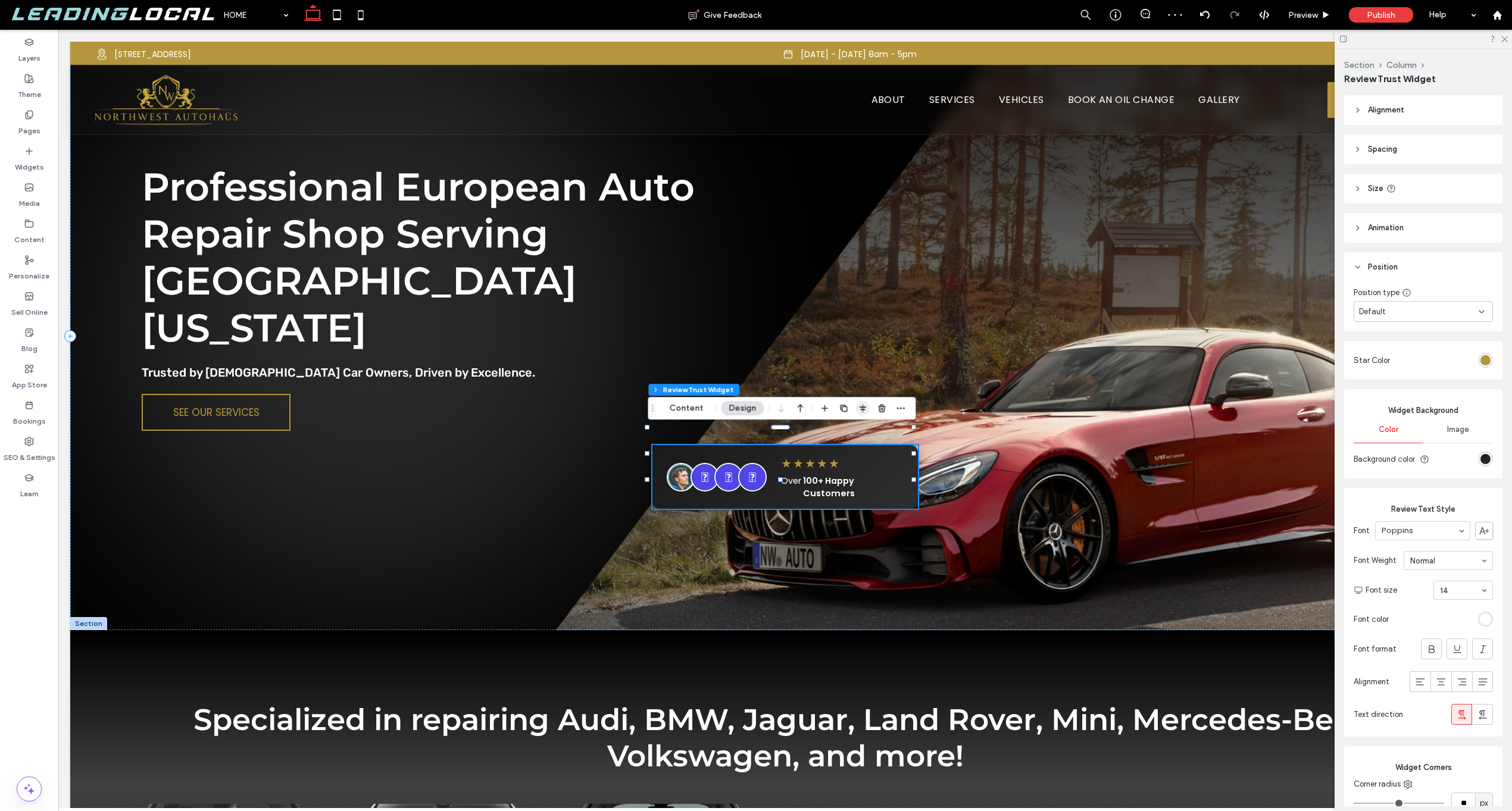
click at [858, 405] on icon "button" at bounding box center [863, 408] width 10 height 10
click at [827, 427] on icon "flex-start" at bounding box center [832, 432] width 10 height 10
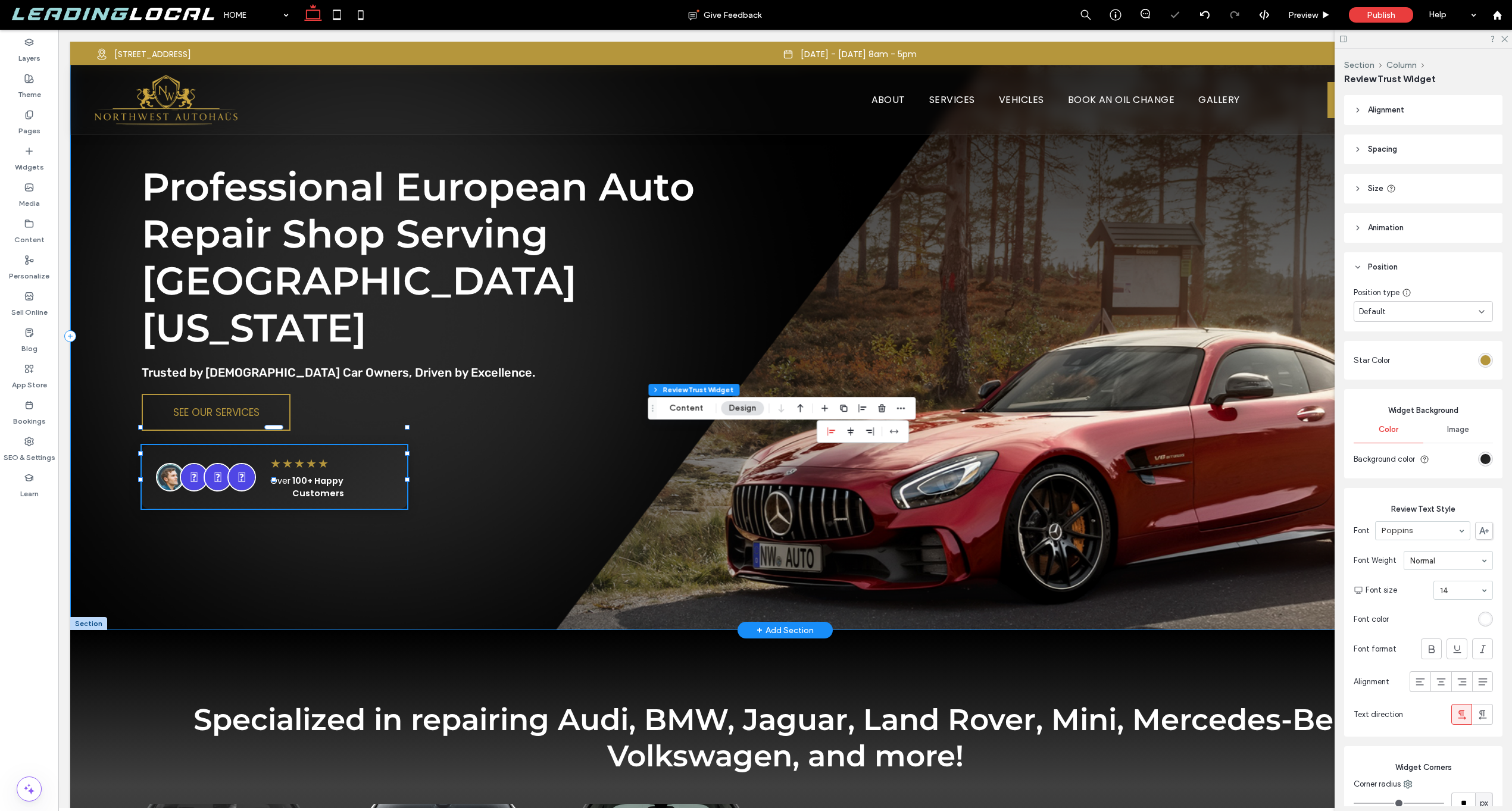
click at [521, 408] on div "Professional European Auto Repair Shop Serving Southern Oregon Trusted by Europ…" at bounding box center [785, 336] width 1430 height 589
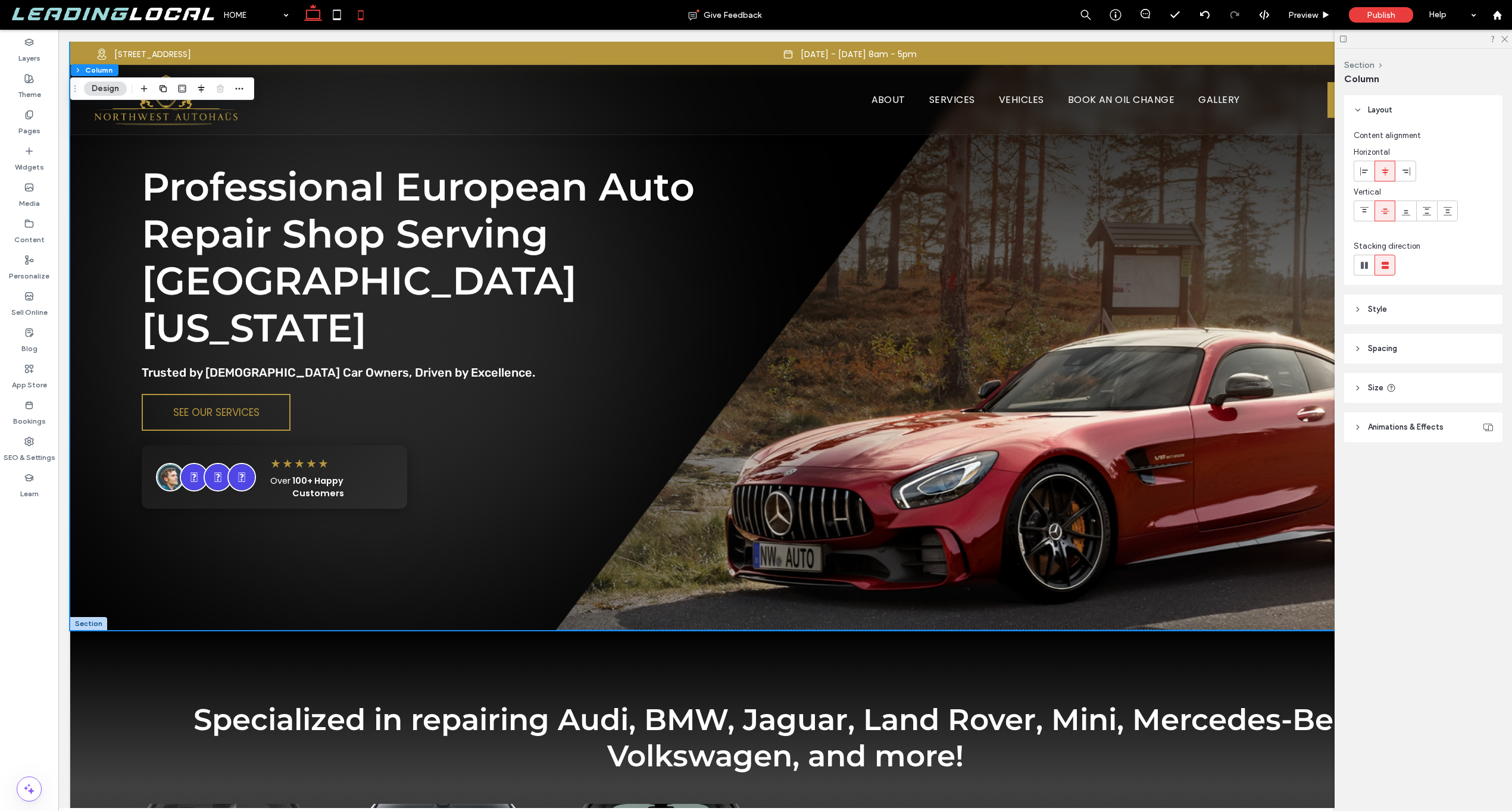
click at [357, 11] on icon at bounding box center [360, 14] width 24 height 24
type input "**"
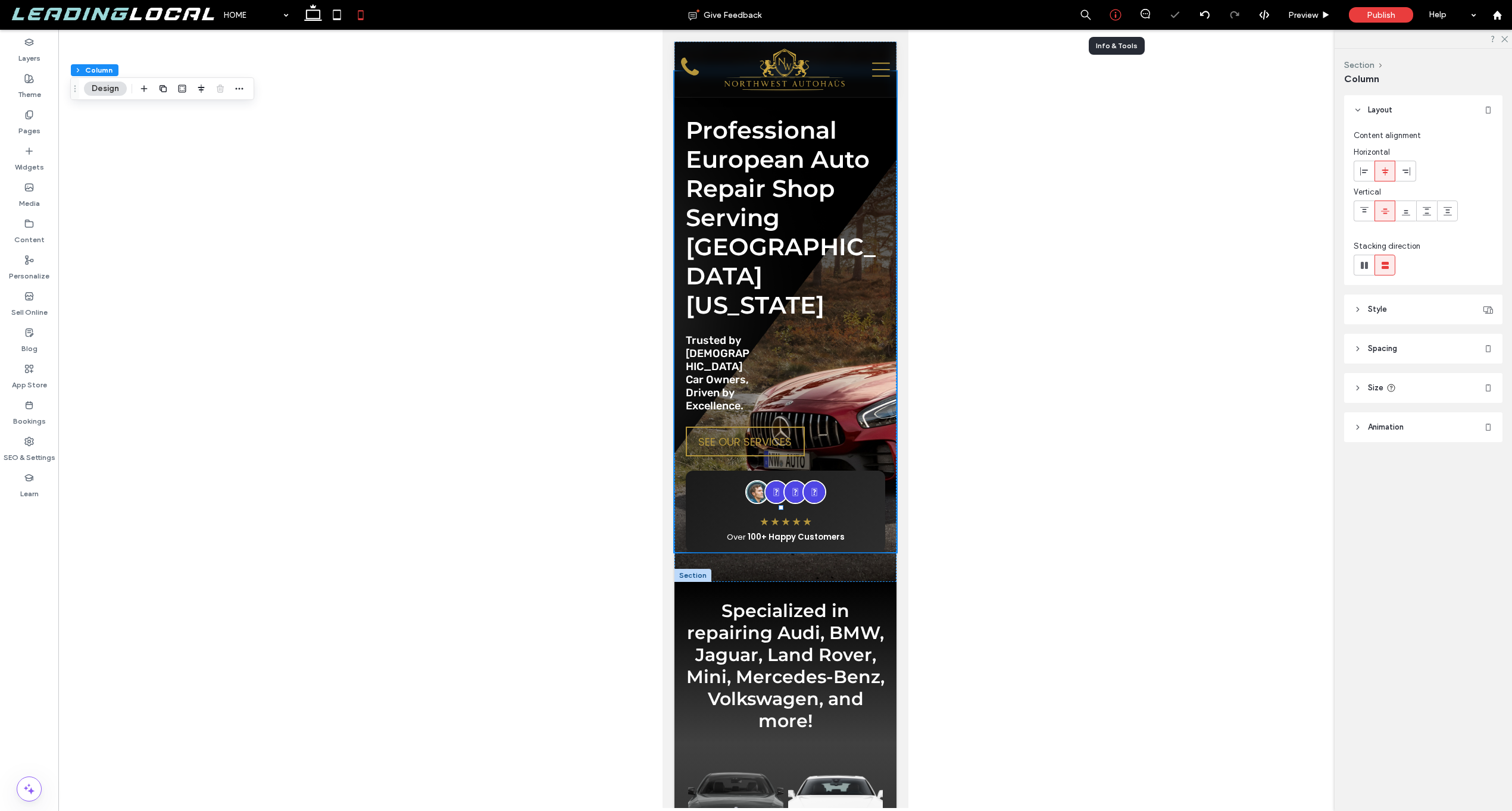
click at [1123, 15] on div at bounding box center [1115, 14] width 29 height 12
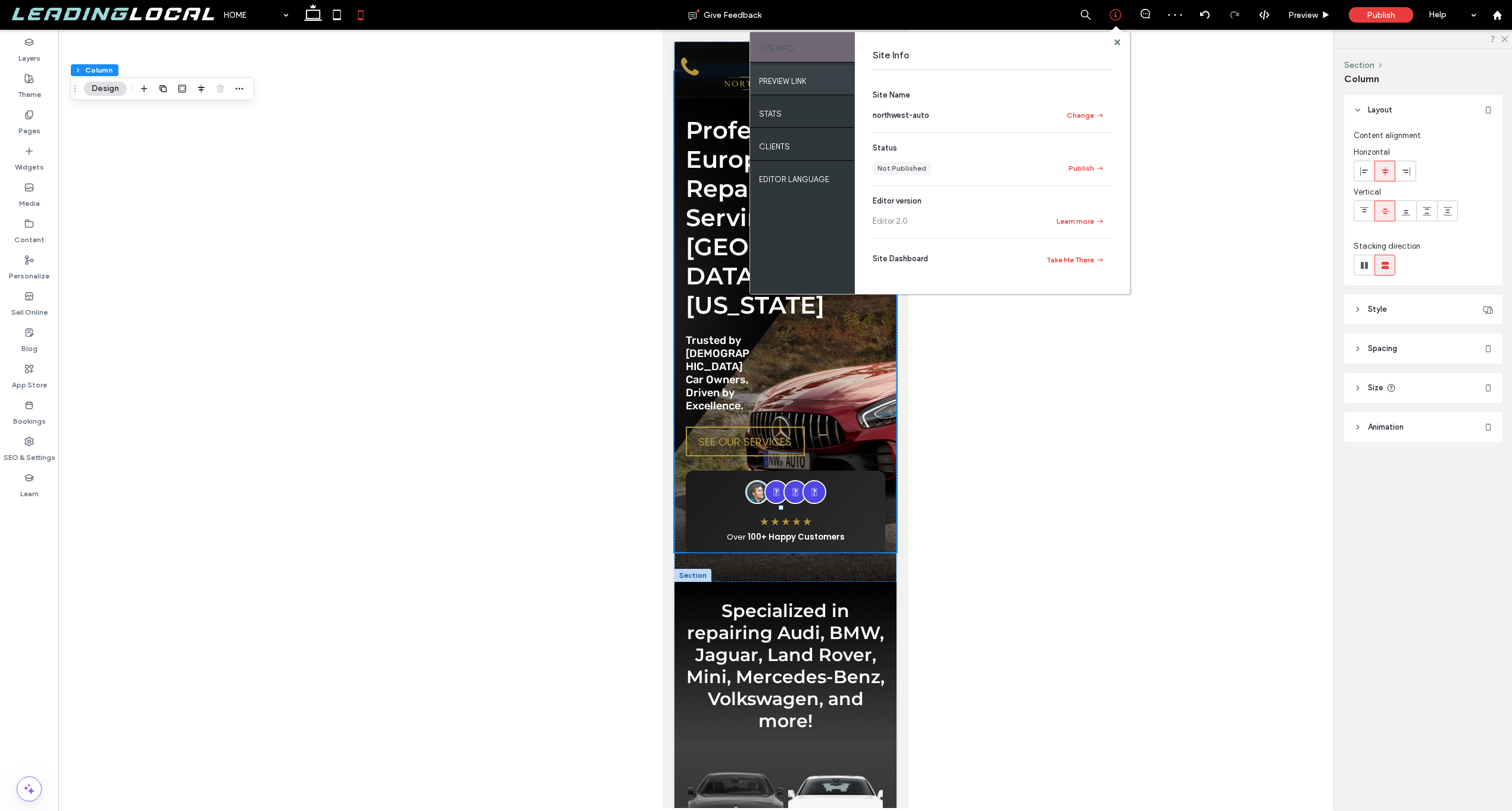
click at [804, 86] on label "PREVIEW LINK" at bounding box center [783, 78] width 48 height 15
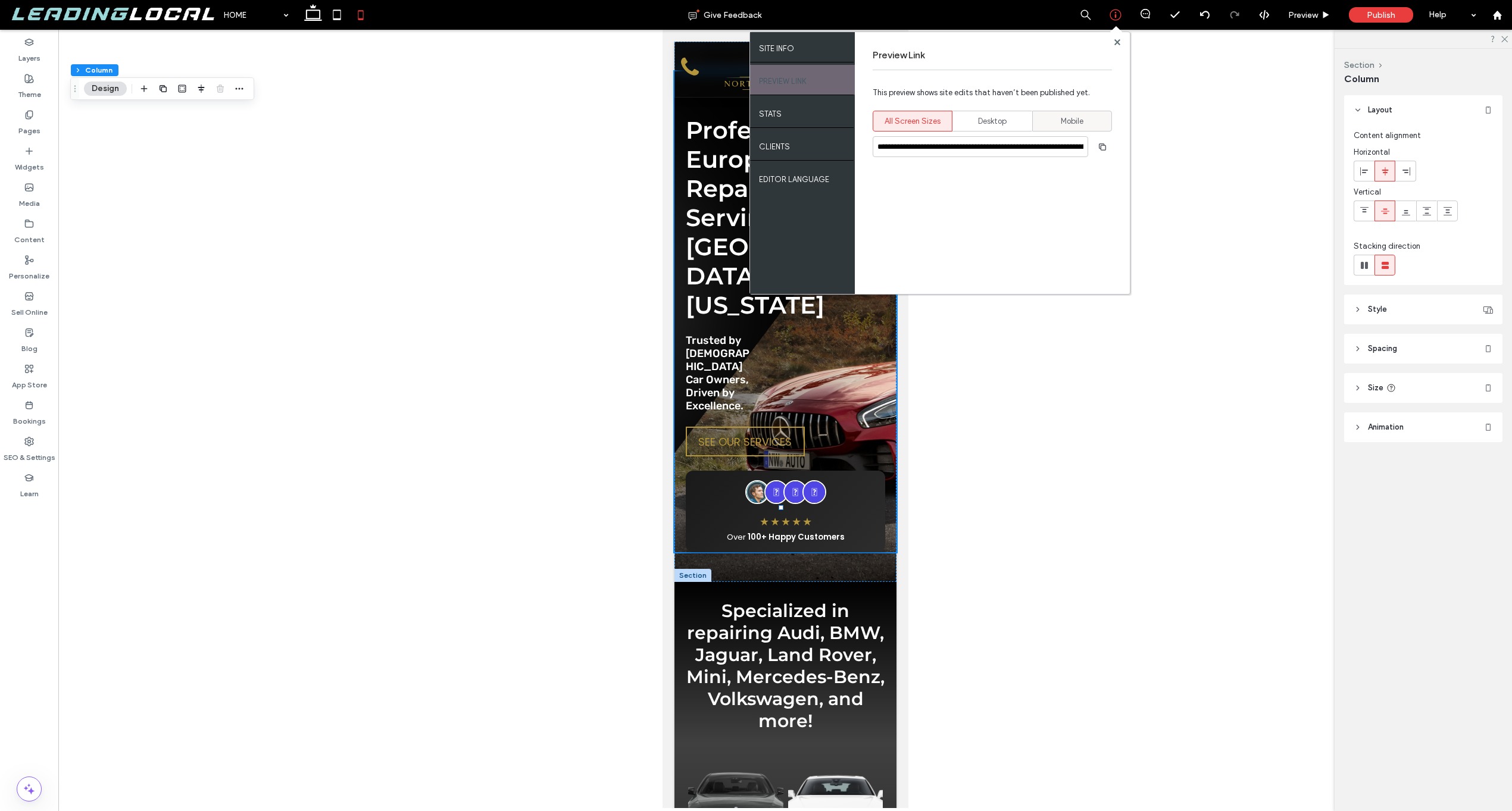
click at [1086, 117] on div "Mobile" at bounding box center [1073, 121] width 65 height 20
type input "**********"
click at [1103, 144] on use "button" at bounding box center [1103, 146] width 8 height 8
drag, startPoint x: 1017, startPoint y: 384, endPoint x: 1013, endPoint y: 378, distance: 7.2
click at [1013, 378] on div at bounding box center [785, 418] width 1454 height 779
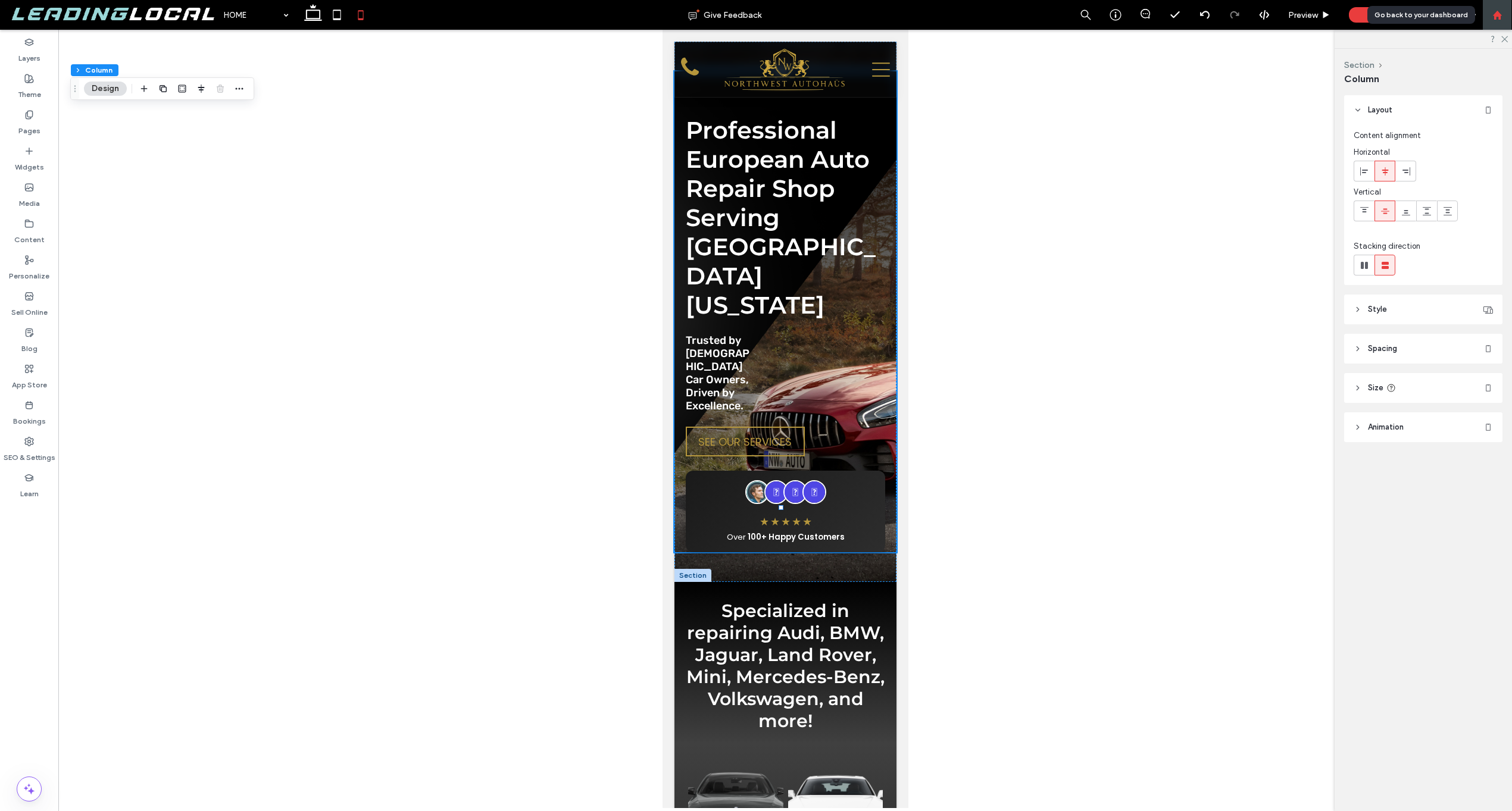
click at [1491, 9] on div at bounding box center [1497, 14] width 29 height 29
